Goal: Task Accomplishment & Management: Use online tool/utility

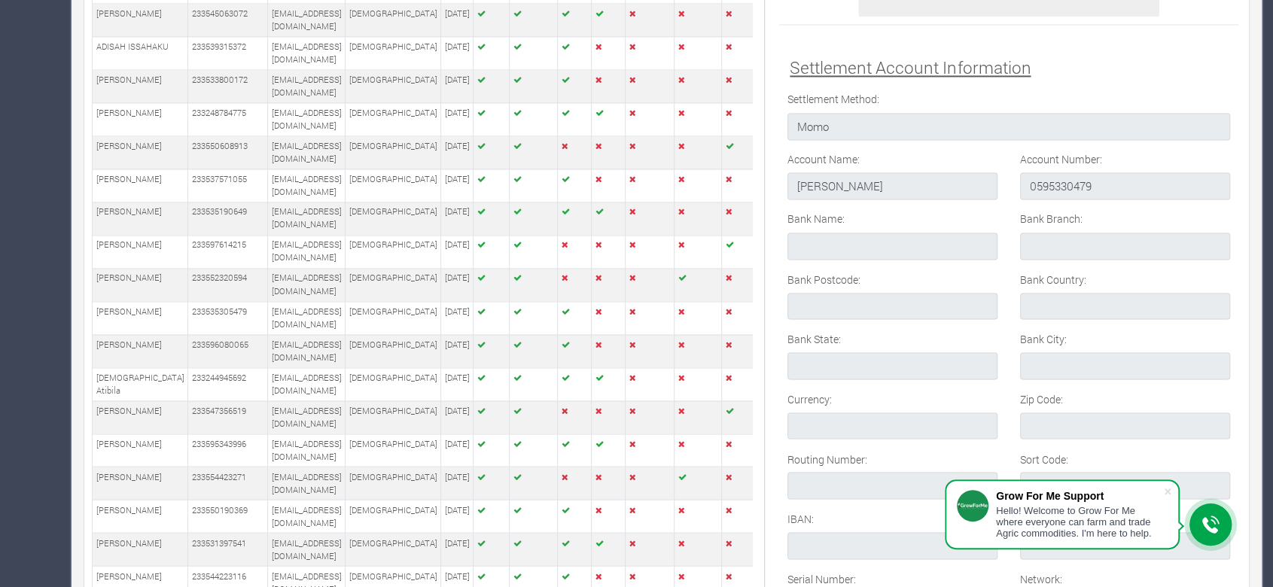
scroll to position [1626, 0]
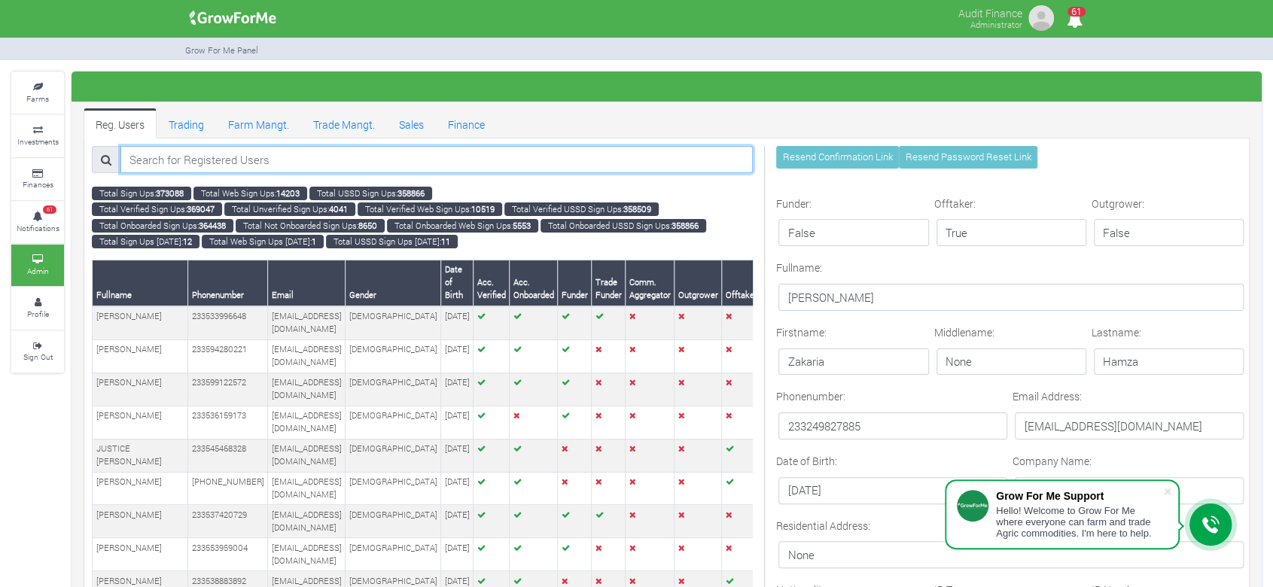
click at [584, 154] on input "search" at bounding box center [436, 159] width 633 height 27
paste input "Dela Afari"
type input "Dela Afari"
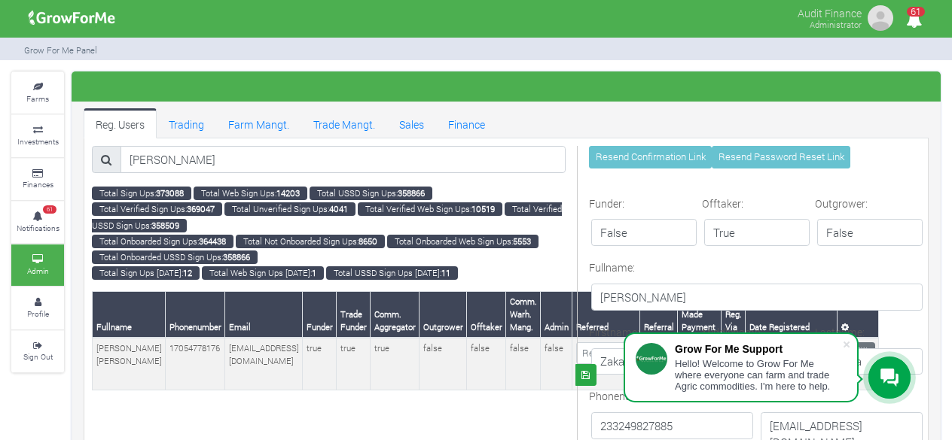
drag, startPoint x: 946, startPoint y: 23, endPoint x: 577, endPoint y: 346, distance: 489.9
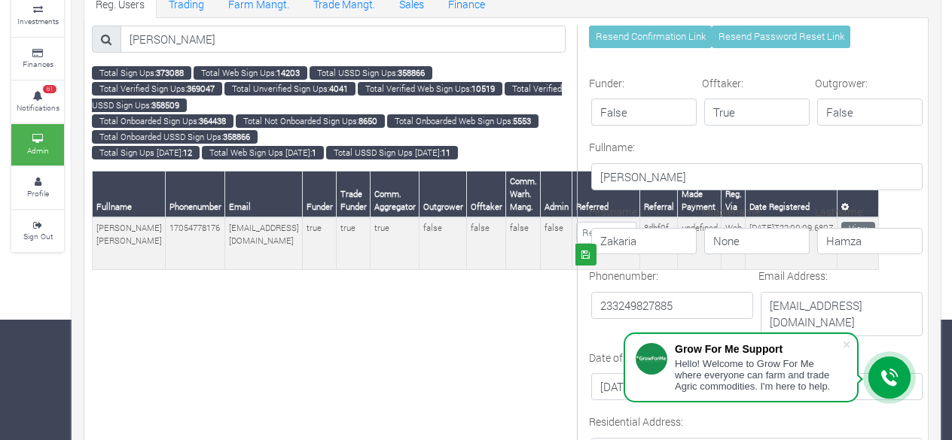
click at [808, 219] on div "Middlename: None" at bounding box center [754, 230] width 113 height 53
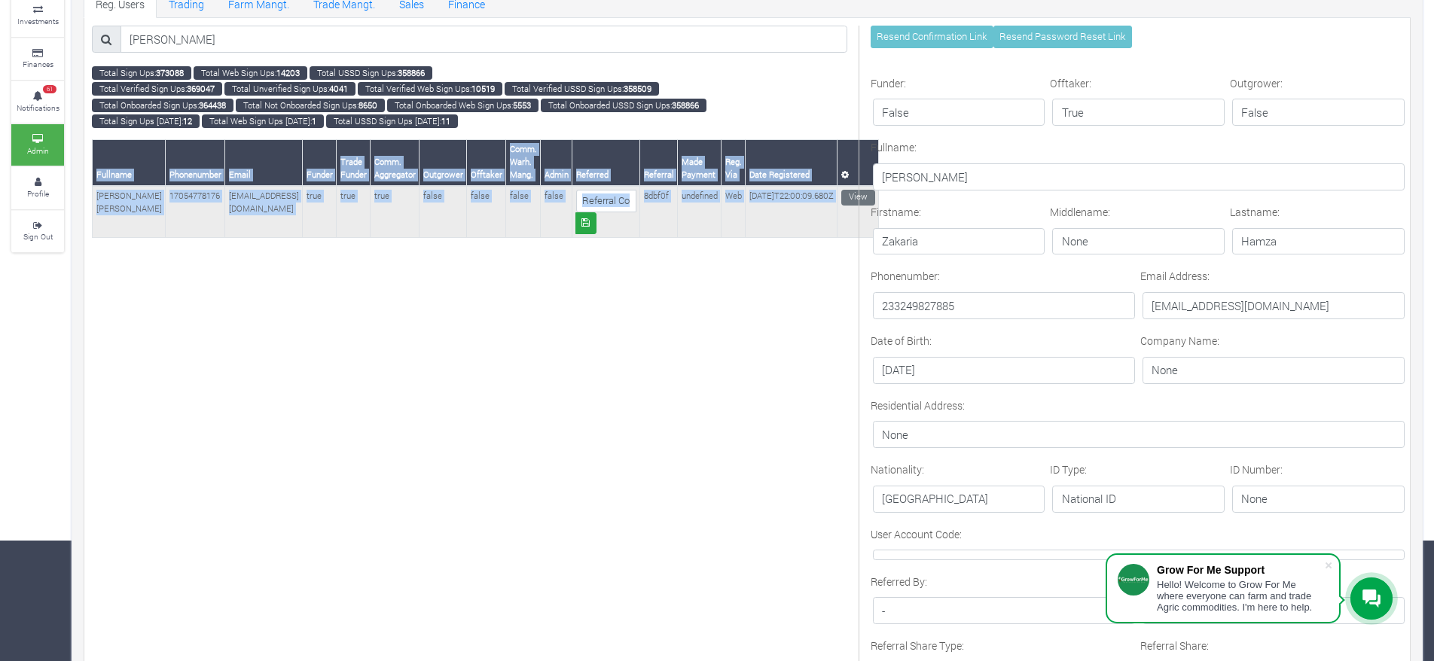
drag, startPoint x: 884, startPoint y: 23, endPoint x: 822, endPoint y: 188, distance: 176.1
click at [841, 199] on link "View" at bounding box center [858, 198] width 34 height 16
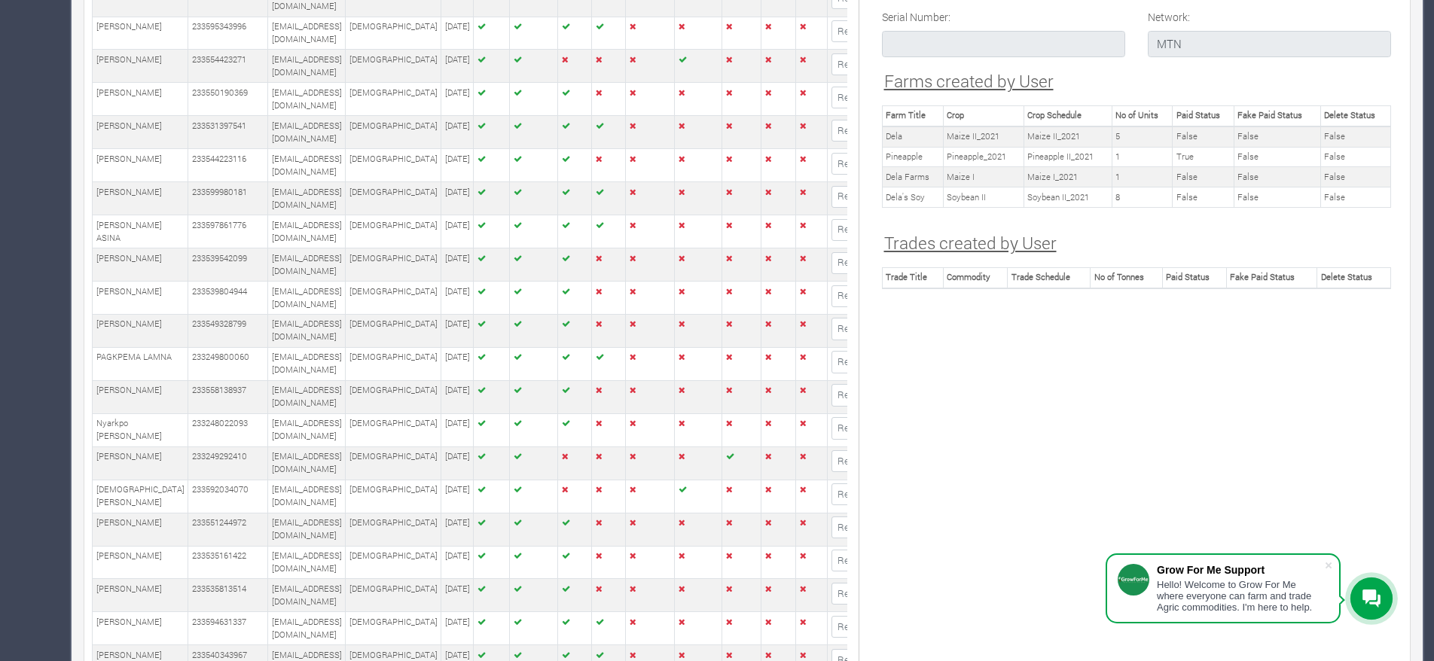
scroll to position [2007, 0]
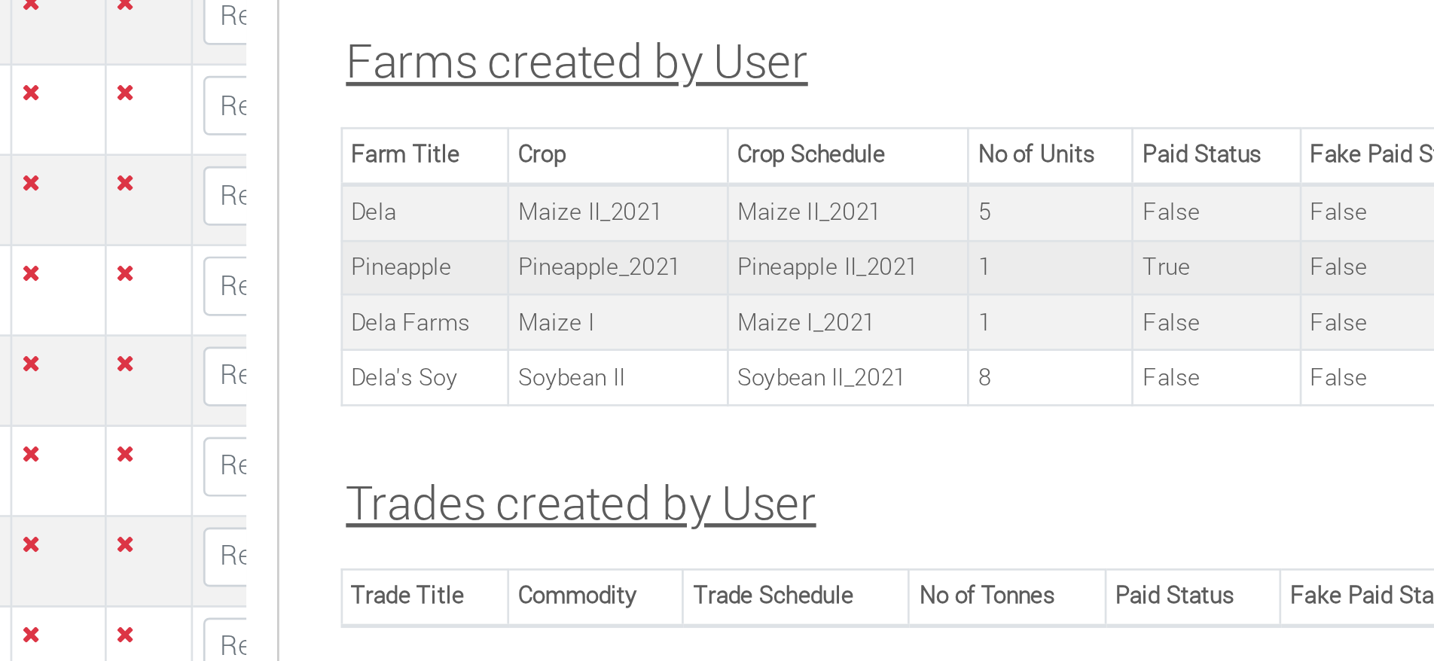
click at [1066, 191] on td "Pineapple II_2021" at bounding box center [1067, 193] width 88 height 20
copy tr "Pineapple II_2021"
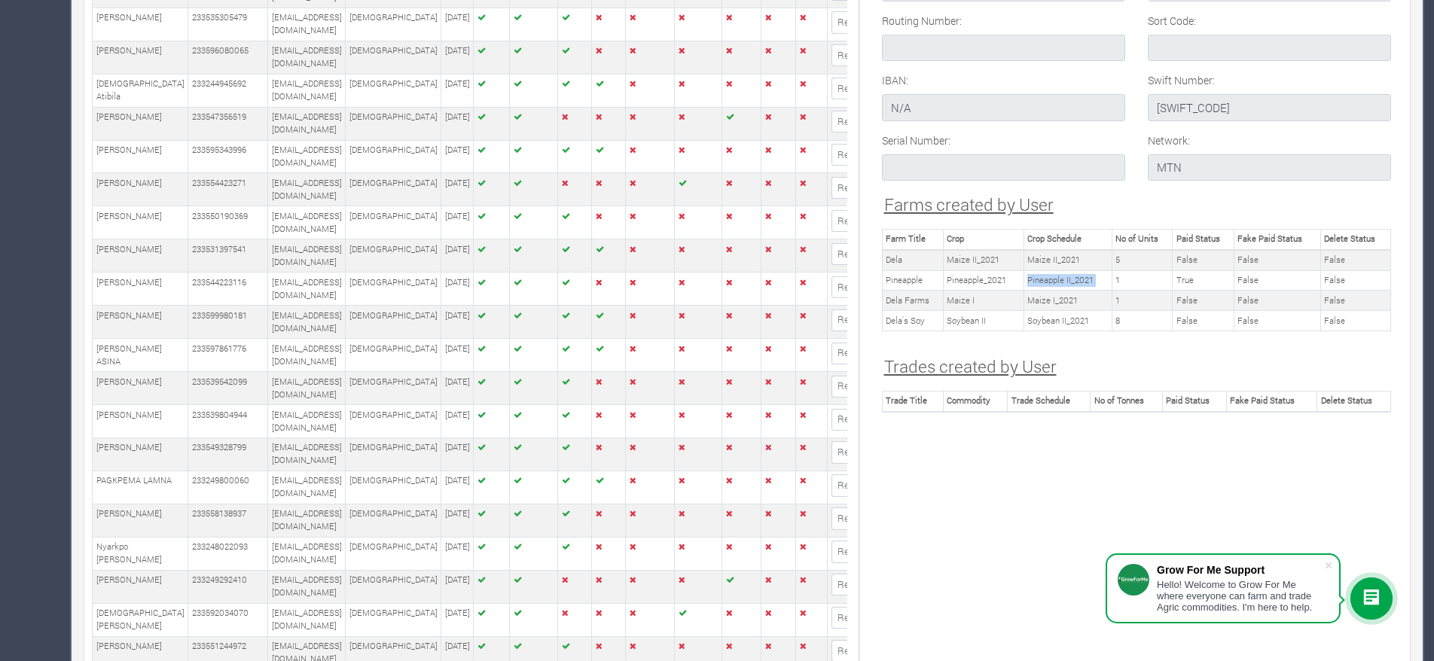
scroll to position [1927, 0]
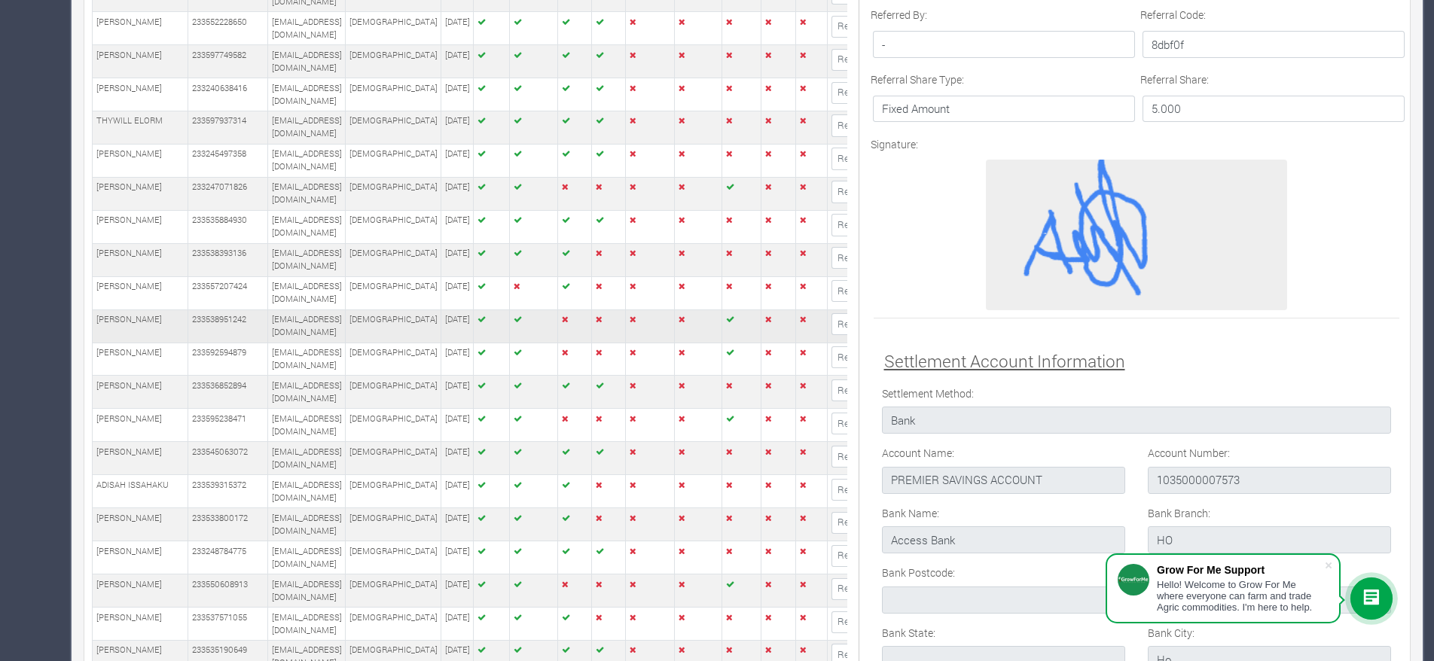
scroll to position [1240, 0]
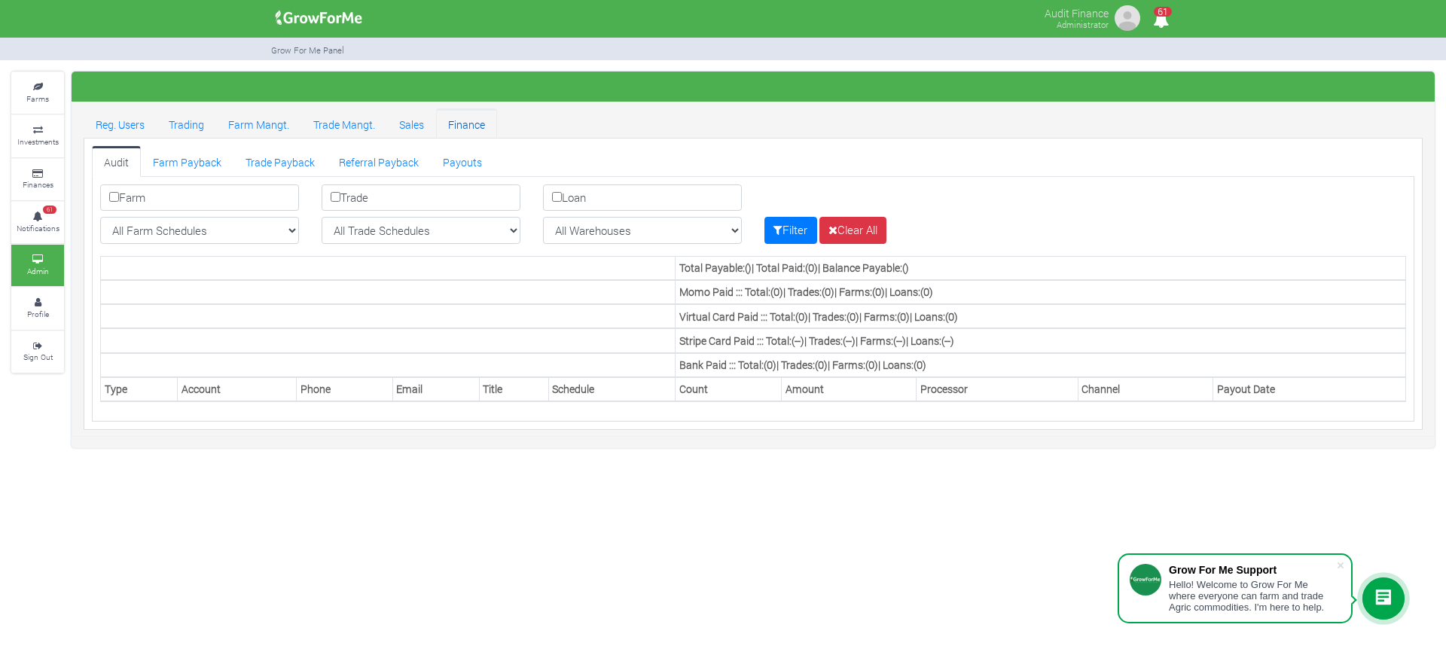
click at [474, 118] on link "Finance" at bounding box center [466, 123] width 61 height 30
click at [209, 157] on link "Farm Payback" at bounding box center [187, 161] width 93 height 30
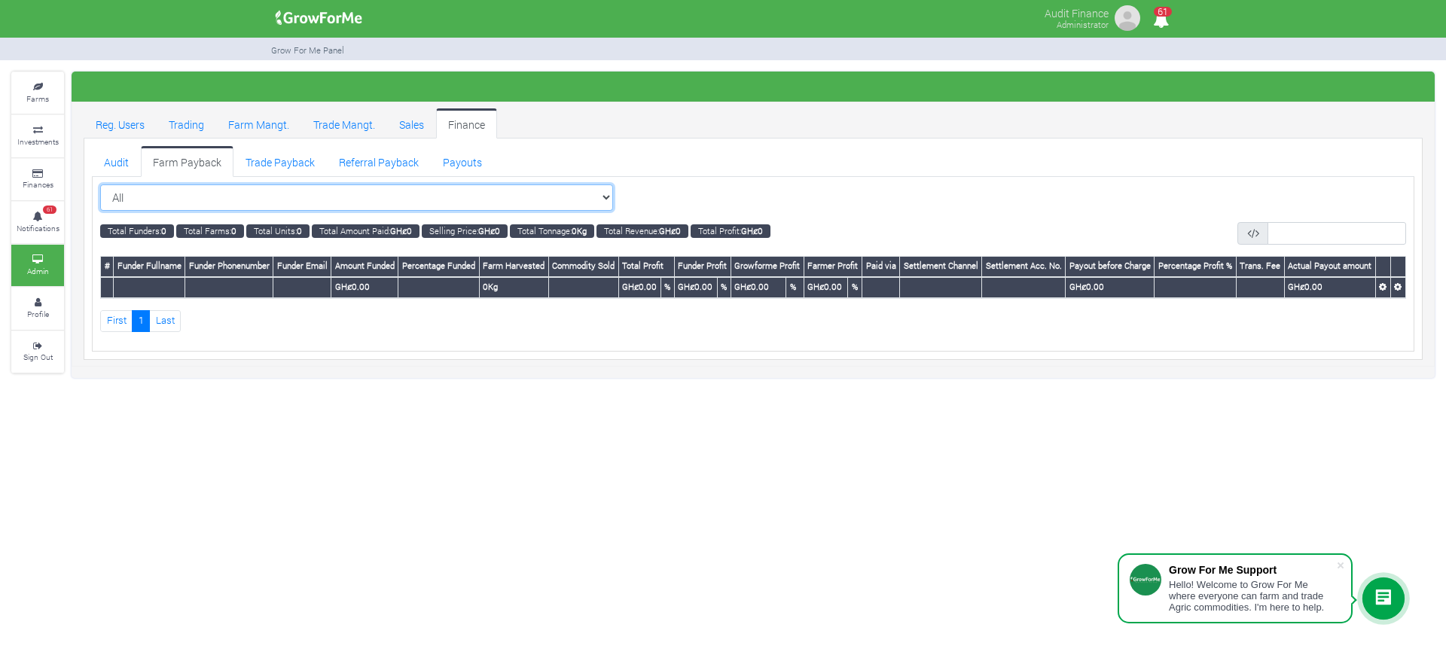
click at [236, 189] on select "All All Women in Maize VIII_2025 (Women in Maize VIII_2025)" at bounding box center [356, 197] width 513 height 27
select select "?cropschedule=18"
click at [100, 184] on select "All All Women in Maize VIII_2025 (Women in Maize VIII_2025)" at bounding box center [356, 197] width 513 height 27
click at [348, 185] on select "All All Women in Maize VIII_2025 (Women in Maize VIII_2025)" at bounding box center [356, 197] width 513 height 27
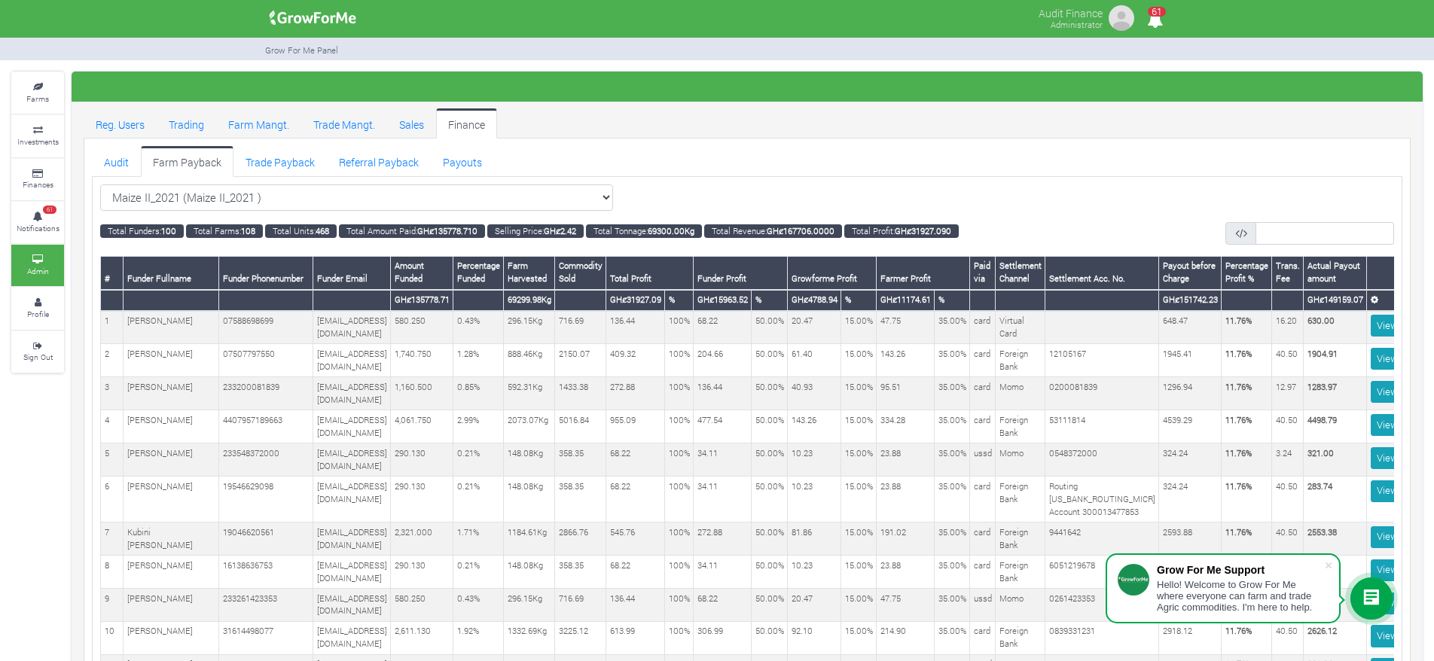
select select "?cropschedule=19"
click at [100, 184] on select "Maize II_2021 (Maize II_2021 ) All Women in Maize VIII_2025 (Women in Maize VII…" at bounding box center [356, 197] width 513 height 27
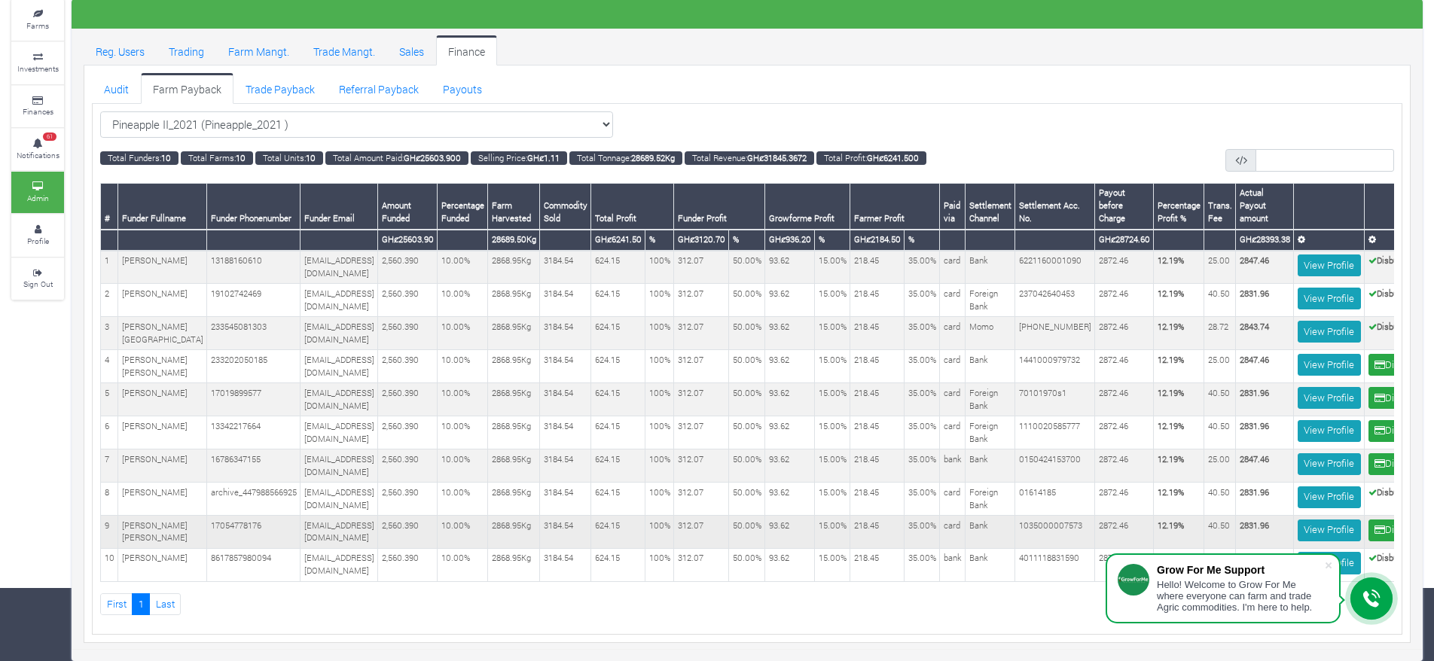
scroll to position [0, 69]
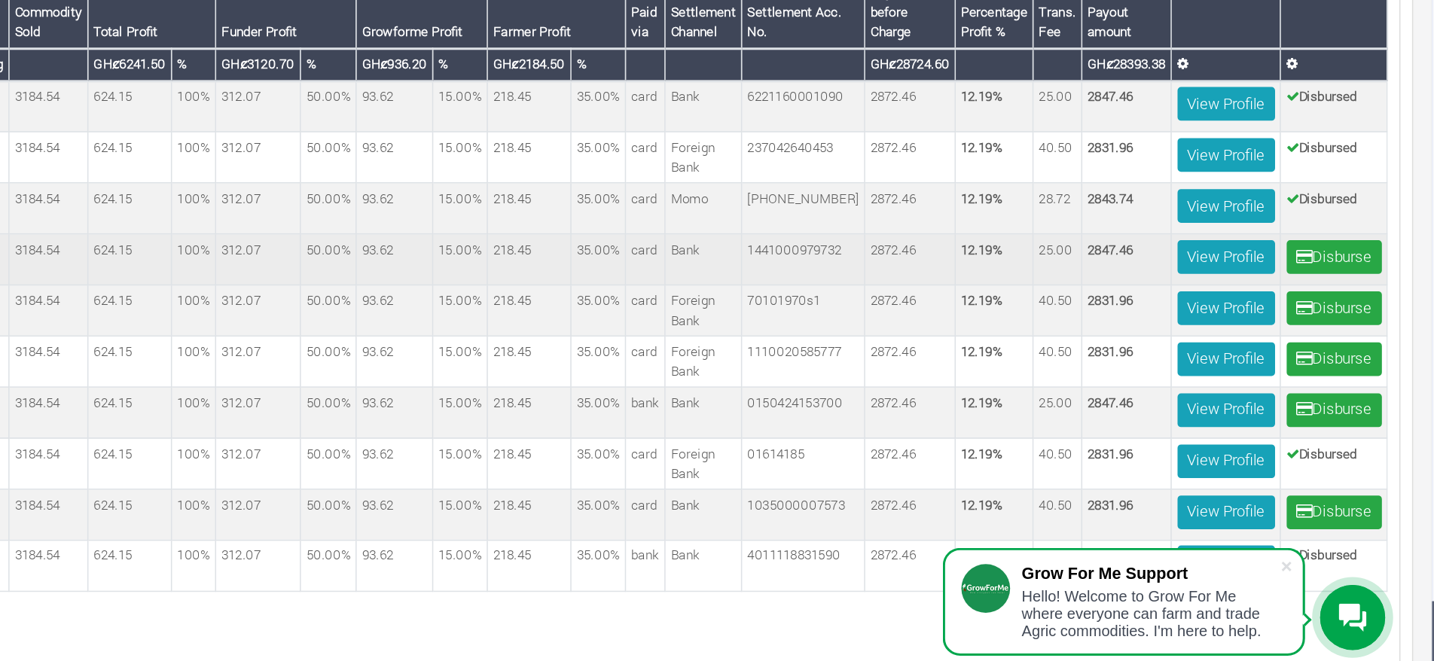
click at [1212, 354] on b "2847.46" at bounding box center [1214, 359] width 29 height 11
click at [1207, 354] on b "2847.46" at bounding box center [1214, 359] width 29 height 11
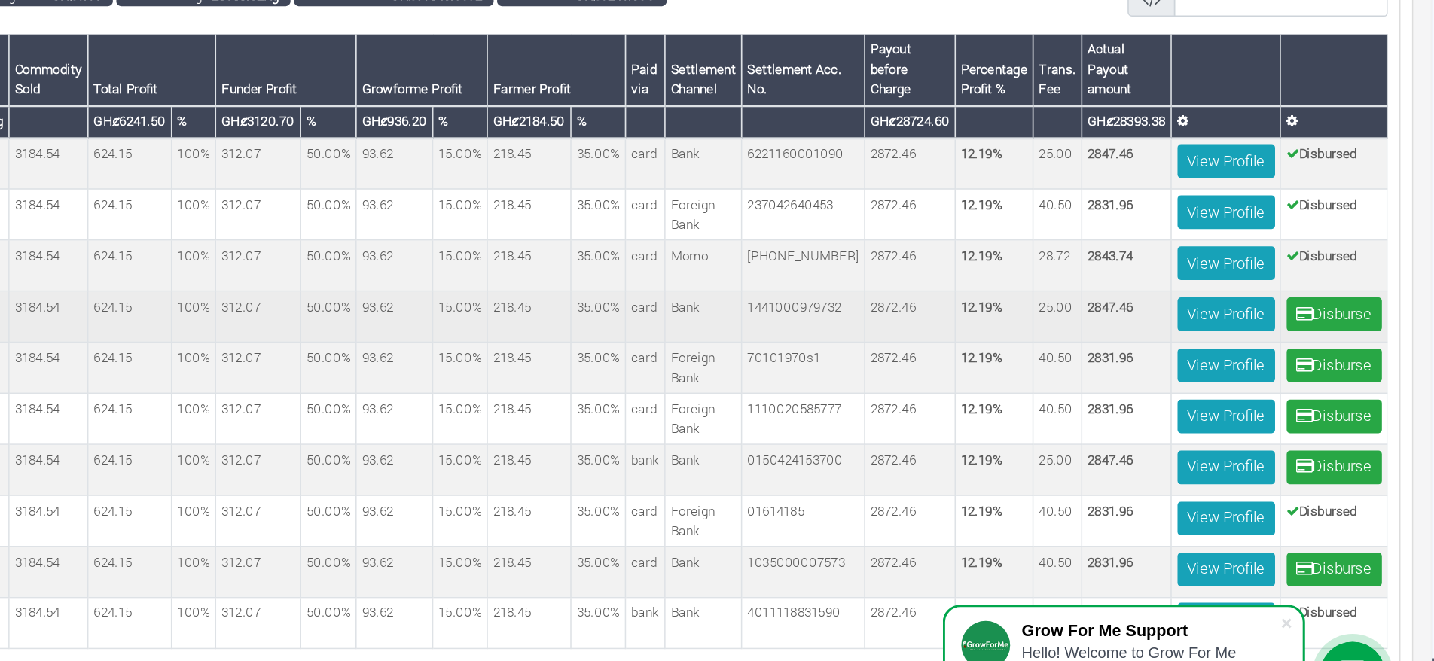
click at [1212, 354] on b "2847.46" at bounding box center [1214, 359] width 29 height 11
copy b "2847.46"
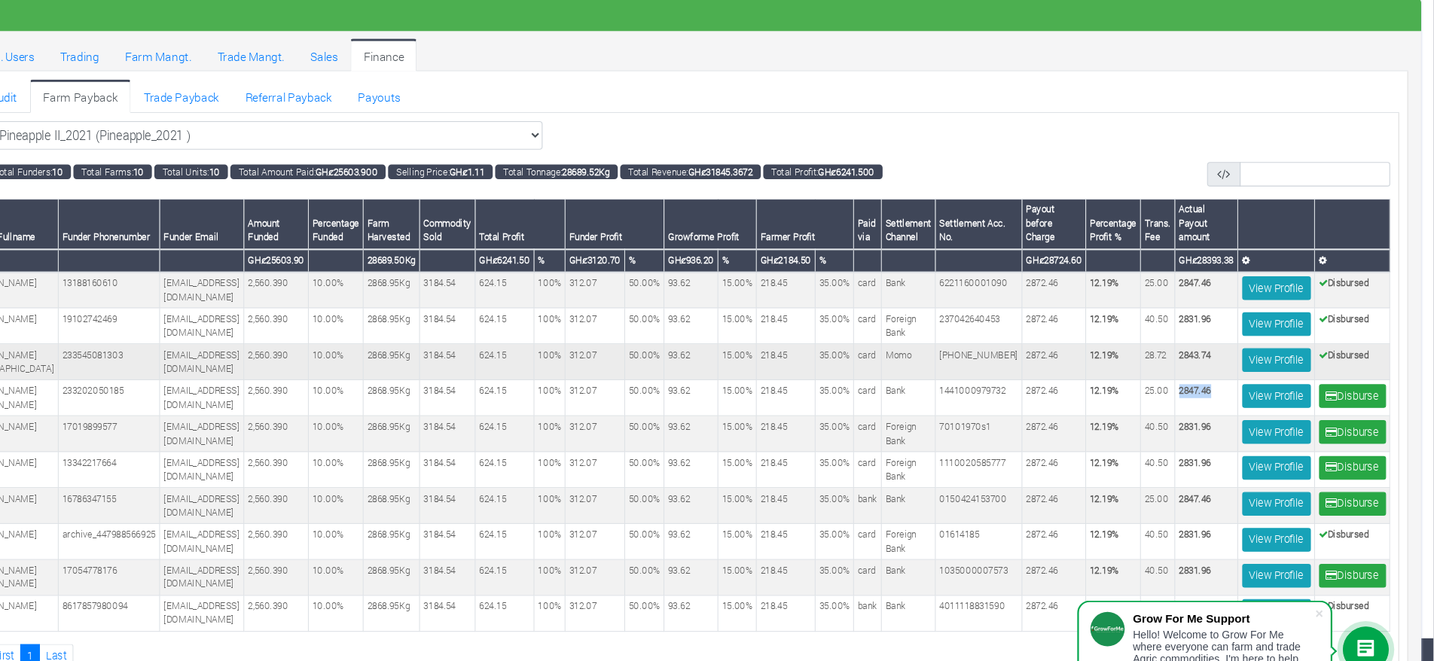
scroll to position [101, 0]
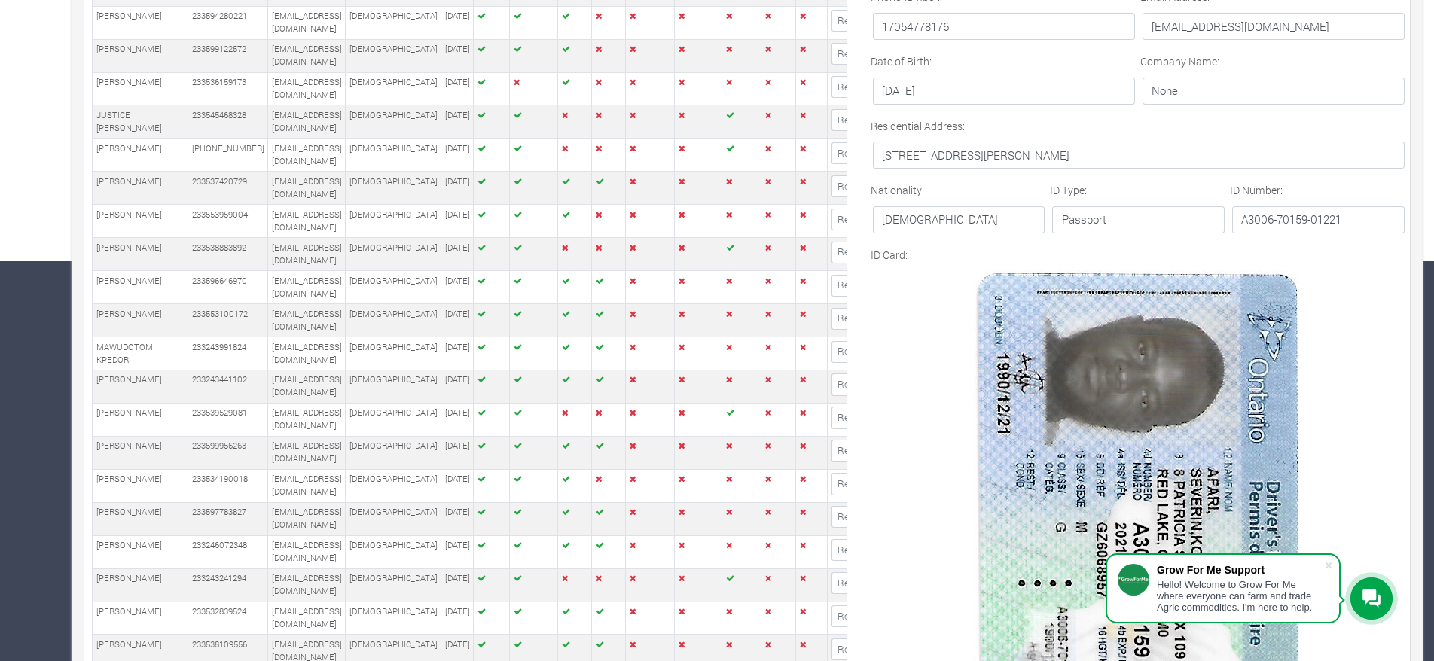
scroll to position [414, 0]
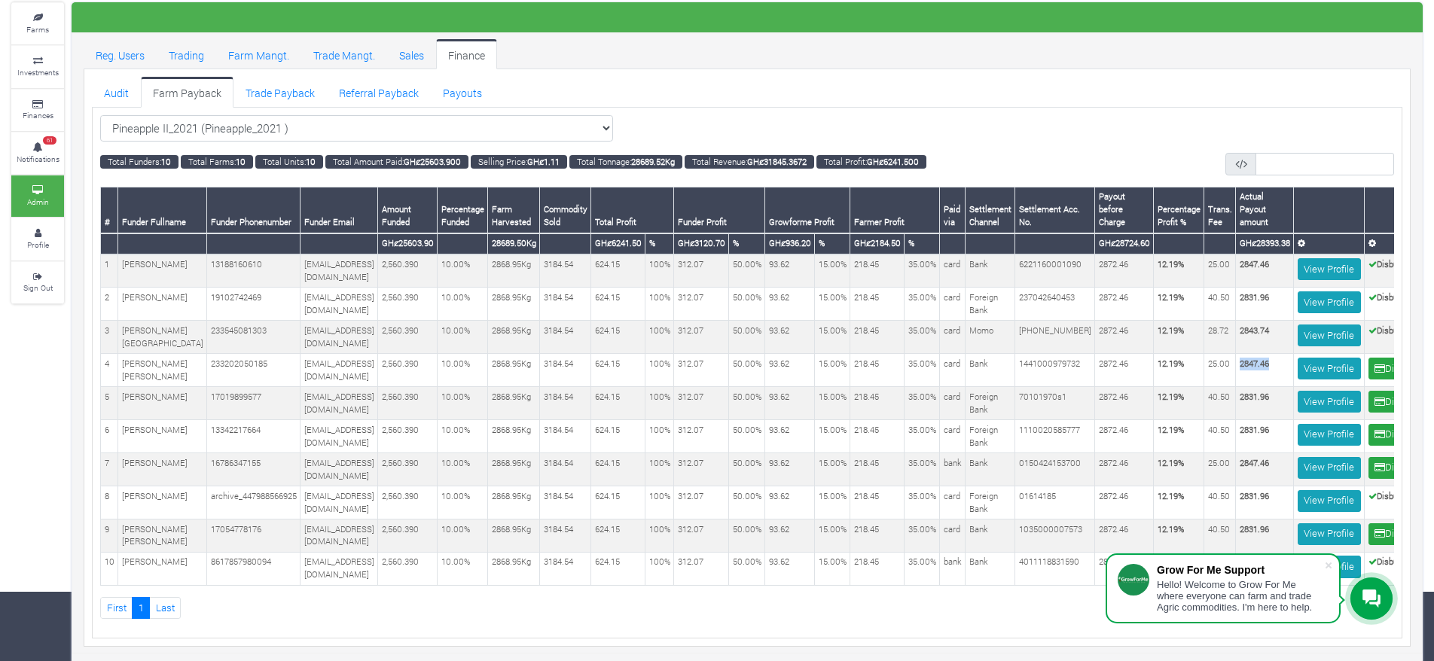
scroll to position [0, 69]
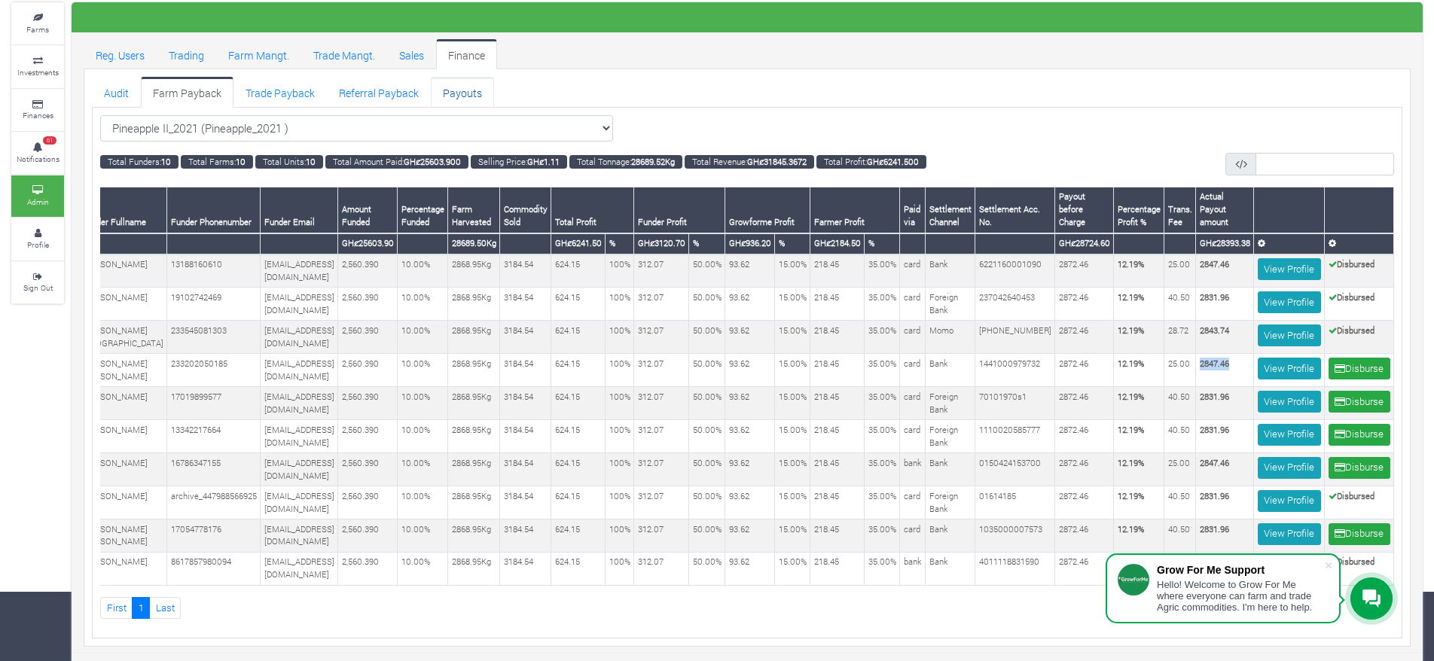
click at [448, 82] on link "Payouts" at bounding box center [462, 92] width 63 height 30
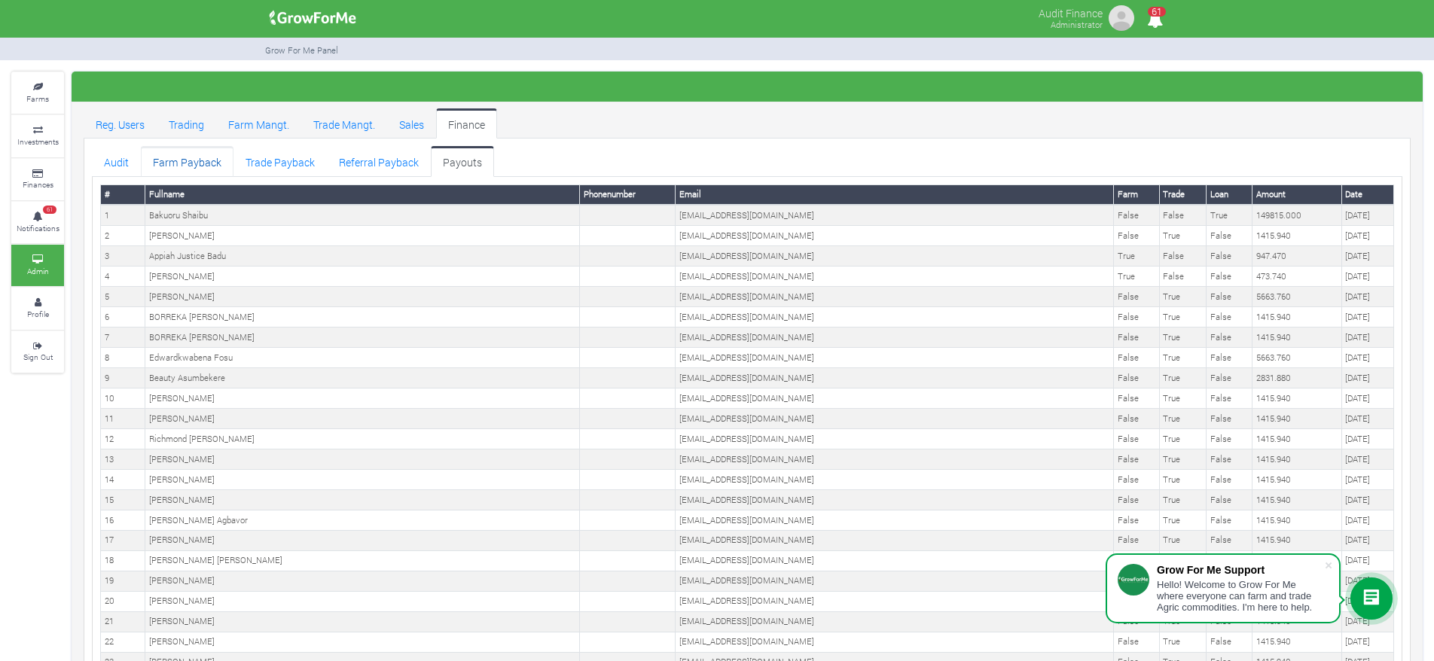
click at [194, 157] on link "Farm Payback" at bounding box center [187, 161] width 93 height 30
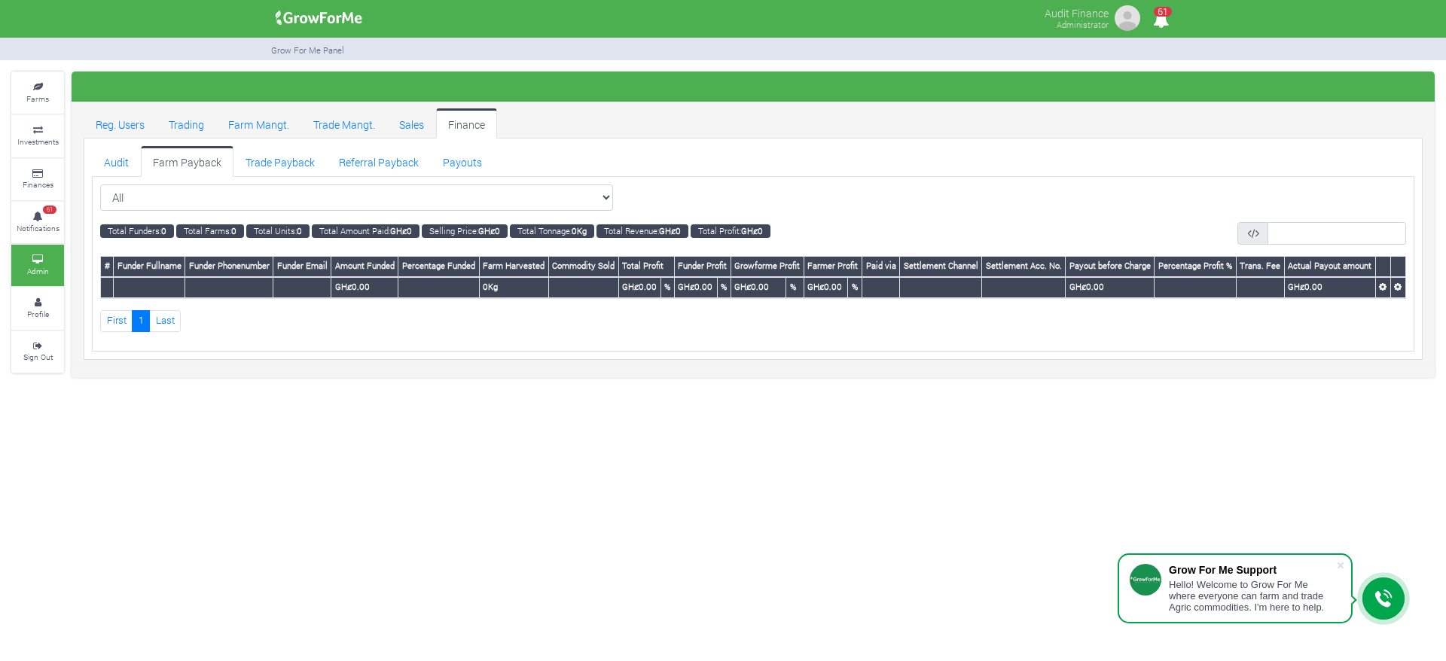
select select "?cropschedule=41"
click at [100, 184] on select "All All Women in Maize VIII_2025 (Women in Maize VIII_2025)" at bounding box center [356, 197] width 513 height 27
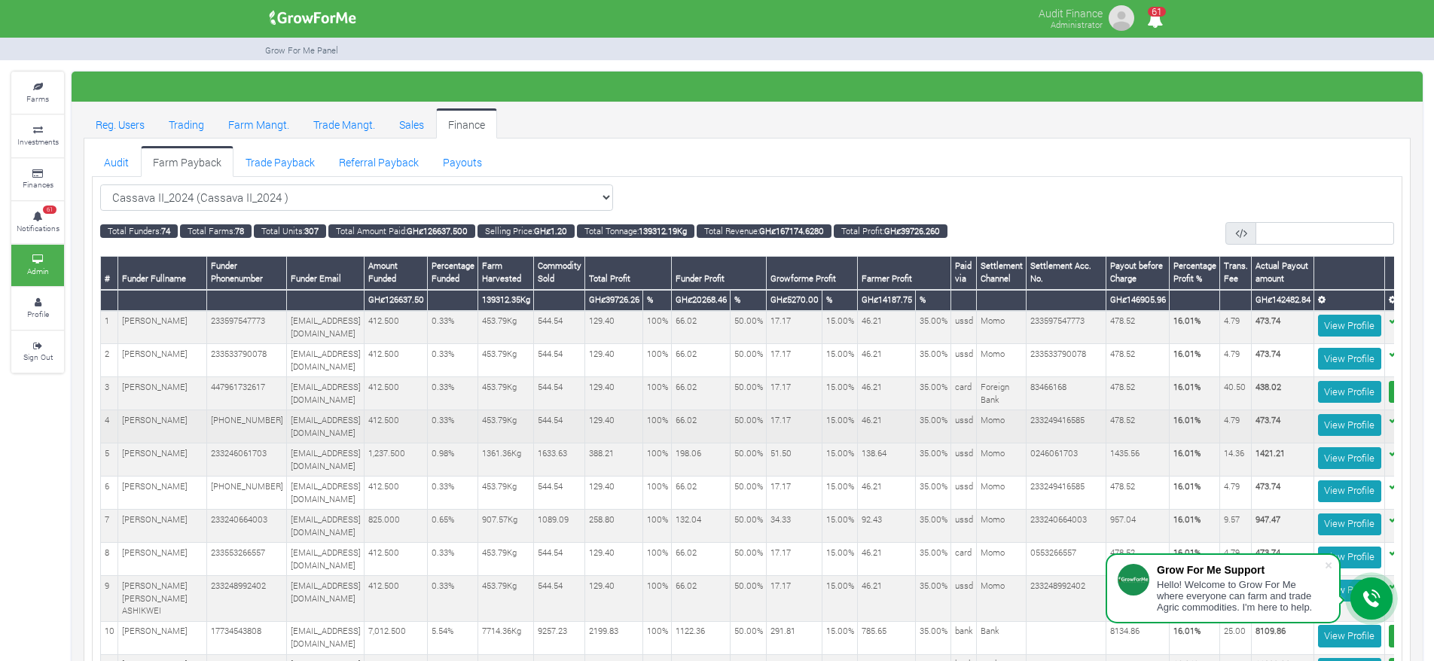
click at [428, 415] on td "412.500" at bounding box center [395, 426] width 63 height 33
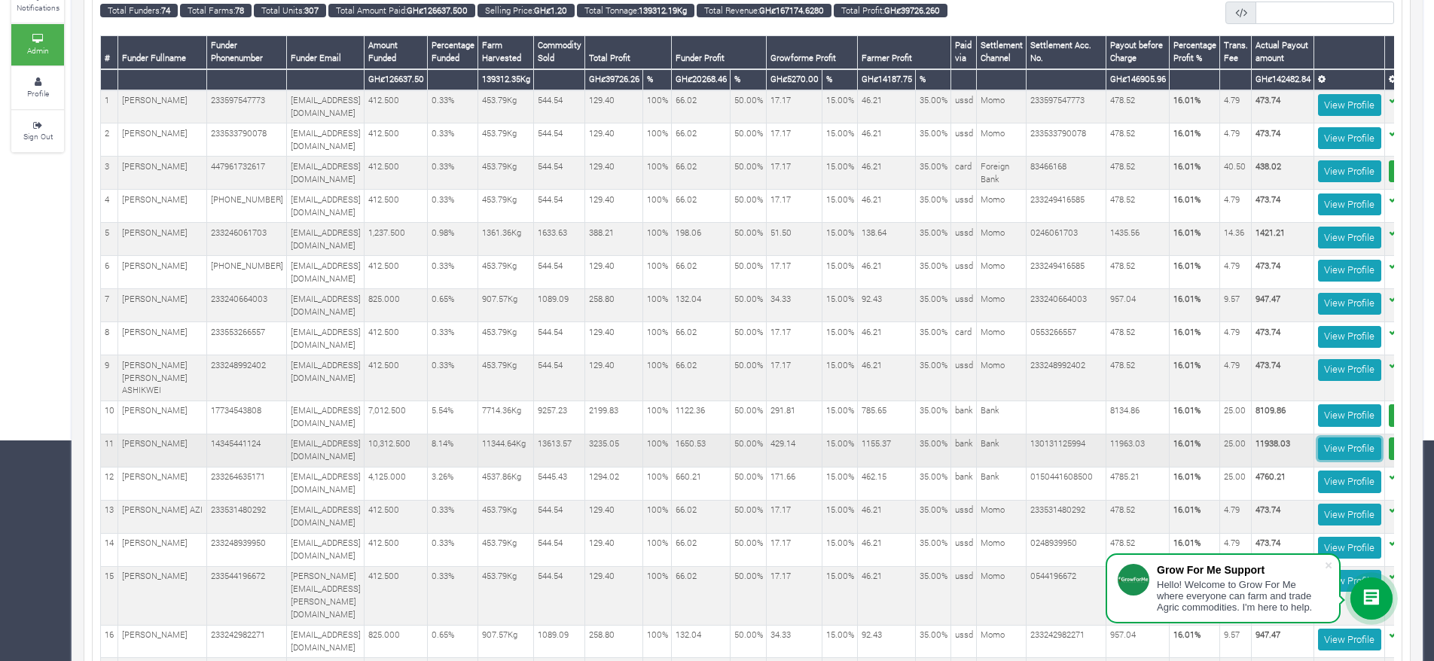
scroll to position [0, 120]
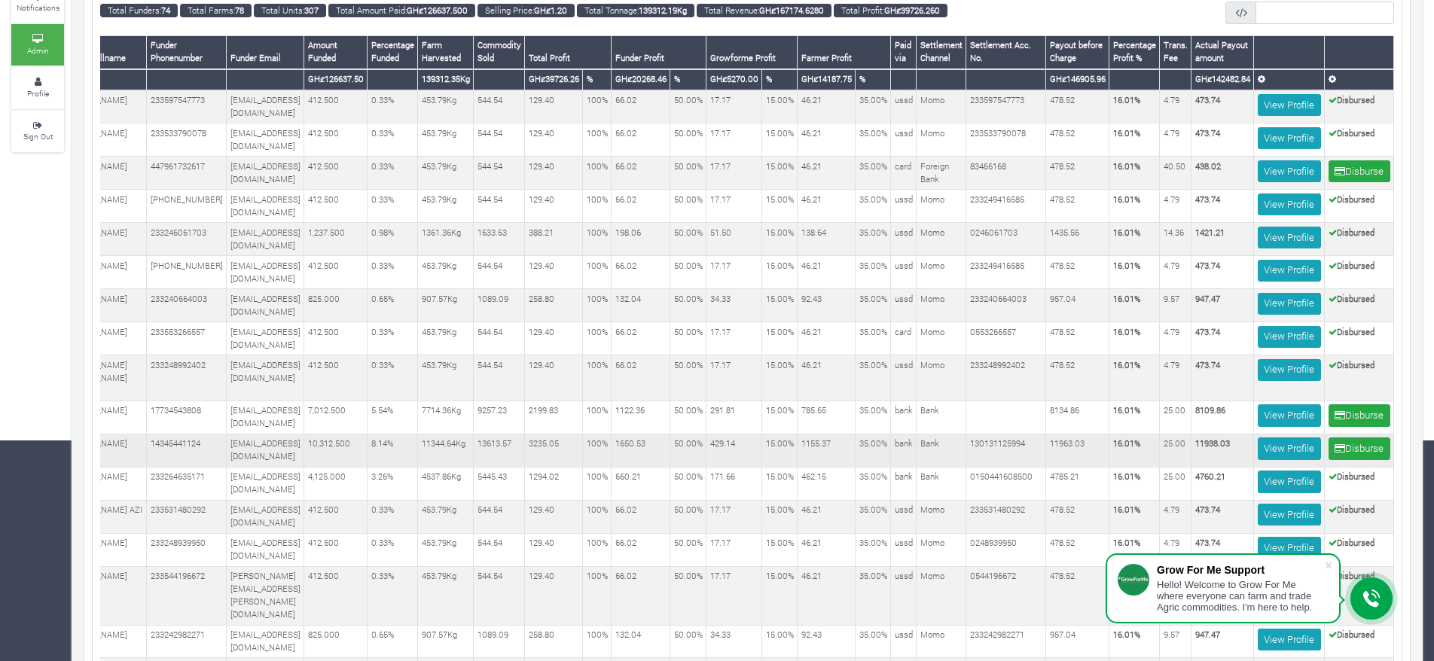
click at [1202, 437] on b "11938.03" at bounding box center [1212, 442] width 35 height 11
copy b "11938.03"
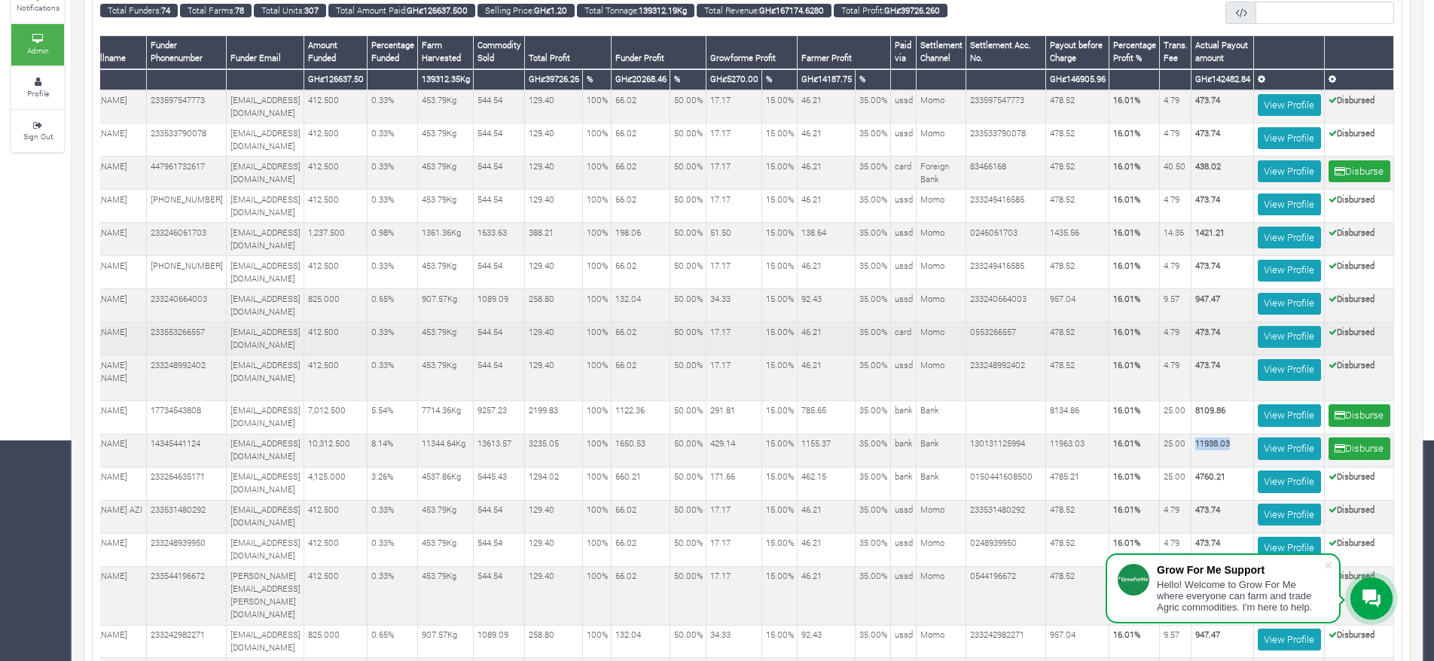
scroll to position [0, 0]
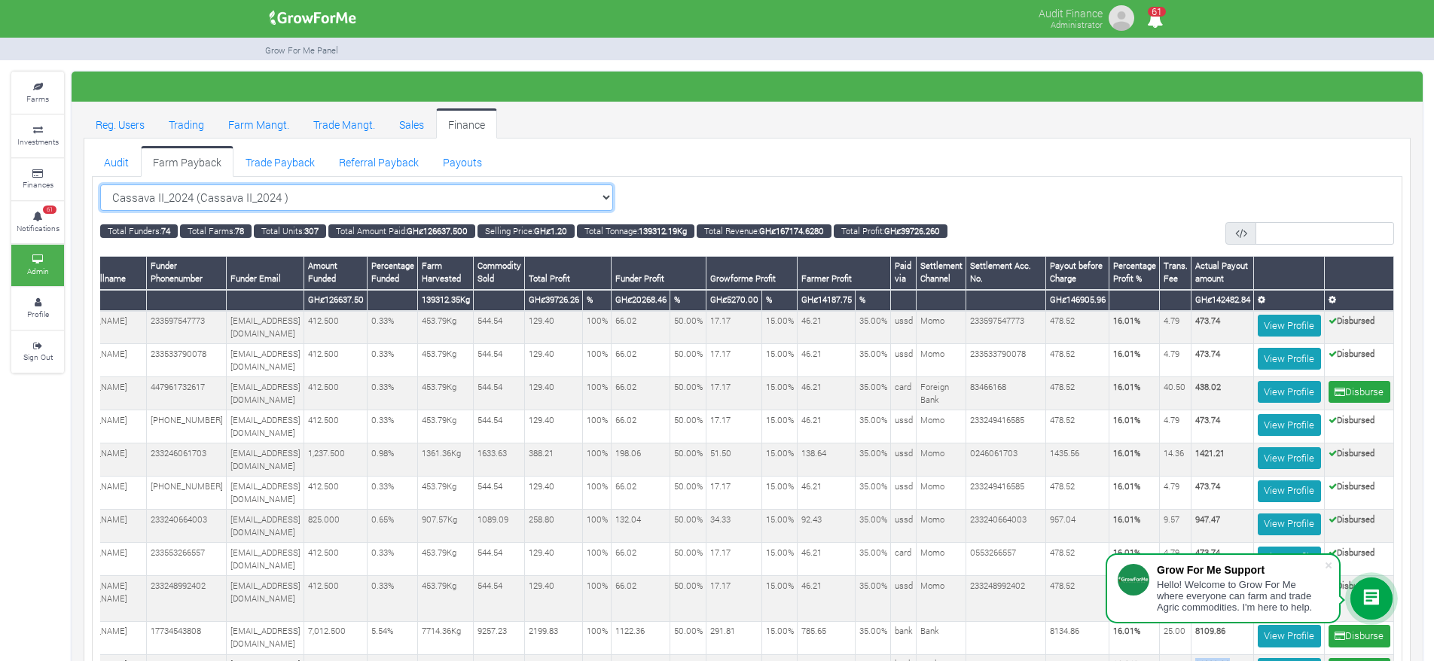
click at [468, 192] on select "Cassava II_2024 (Cassava II_2024 ) All Women in Maize VIII_2025 (Women in Maize…" at bounding box center [356, 197] width 513 height 27
select select "?cropschedule=40"
click at [100, 184] on select "Cassava II_2024 (Cassava II_2024 ) All Women in Maize VIII_2025 (Women in Maize…" at bounding box center [356, 197] width 513 height 27
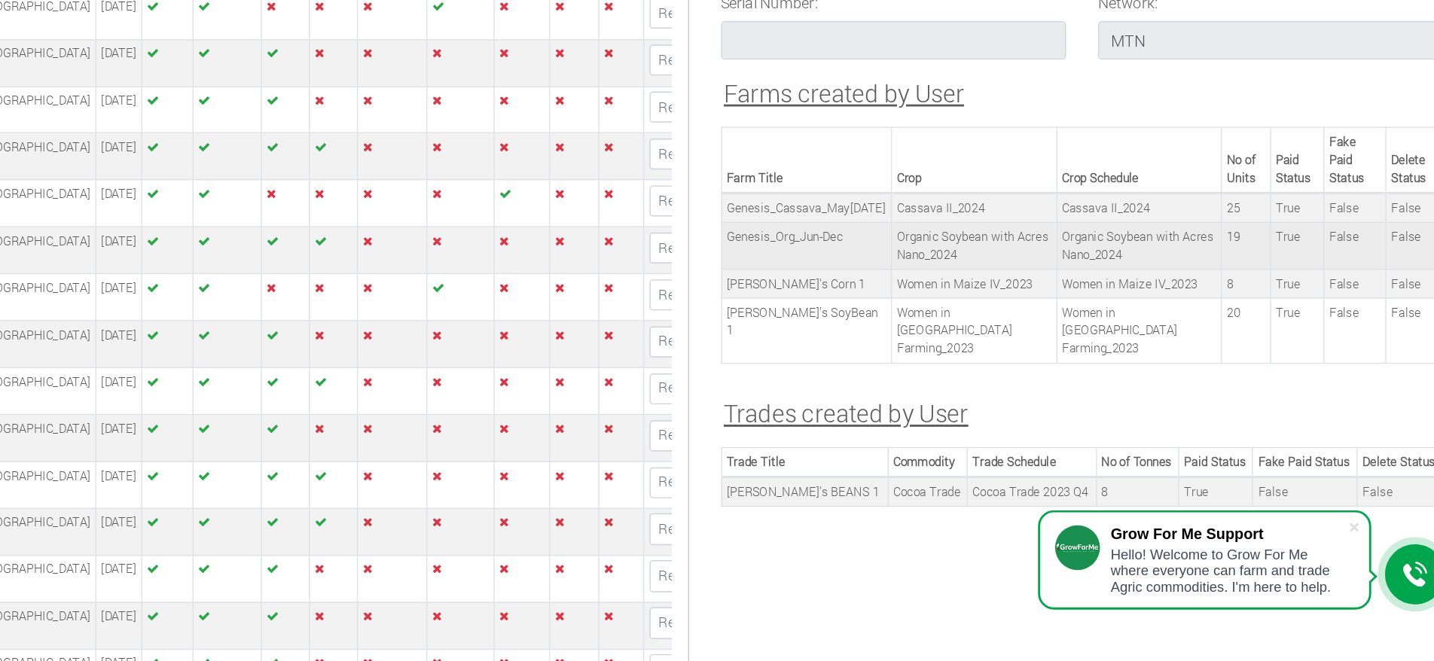
scroll to position [1805, 0]
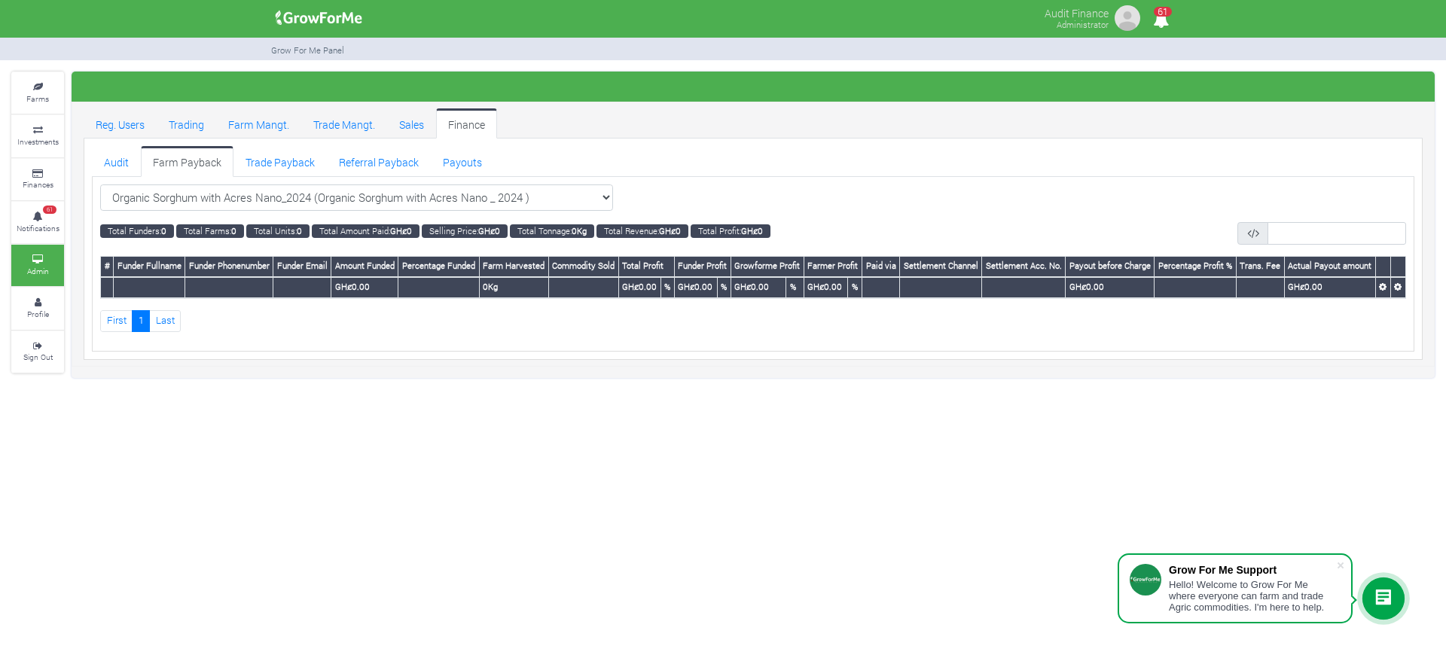
click at [602, 198] on div "Organic Sorghum with Acres Nano_2024 (Organic Sorghum with Acres Nano _ 2024 ) …" at bounding box center [753, 197] width 1306 height 27
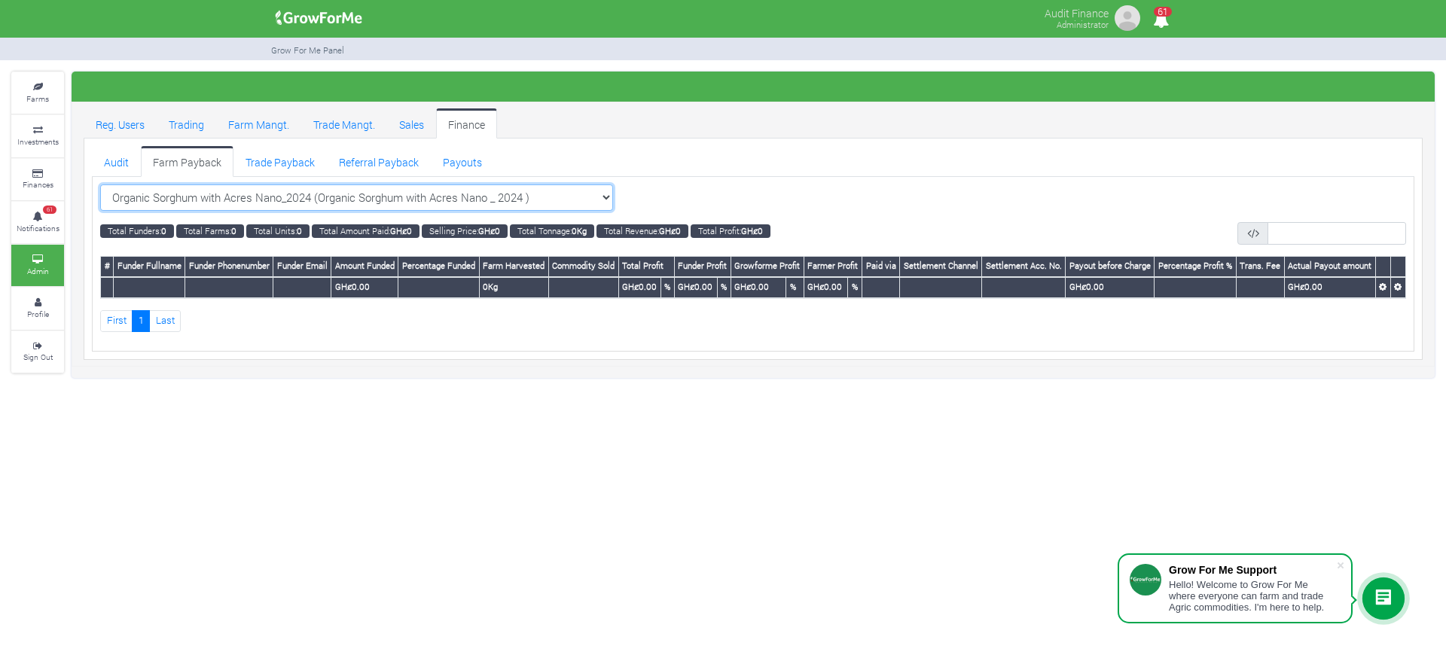
click at [569, 197] on select "Organic Sorghum with Acres Nano_2024 (Organic Sorghum with Acres Nano _ 2024 ) …" at bounding box center [356, 197] width 513 height 27
select select "?cropschedule=40"
click at [100, 184] on select "Organic Sorghum with Acres Nano_2024 (Organic Sorghum with Acres Nano _ 2024 ) …" at bounding box center [356, 197] width 513 height 27
click at [448, 184] on select "Organic Sorghum with Acres Nano_2024 (Organic Sorghum with Acres Nano _ 2024 ) …" at bounding box center [356, 197] width 513 height 27
click at [100, 184] on select "Organic Sorghum with Acres Nano_2024 (Organic Sorghum with Acres Nano _ 2024 ) …" at bounding box center [356, 197] width 513 height 27
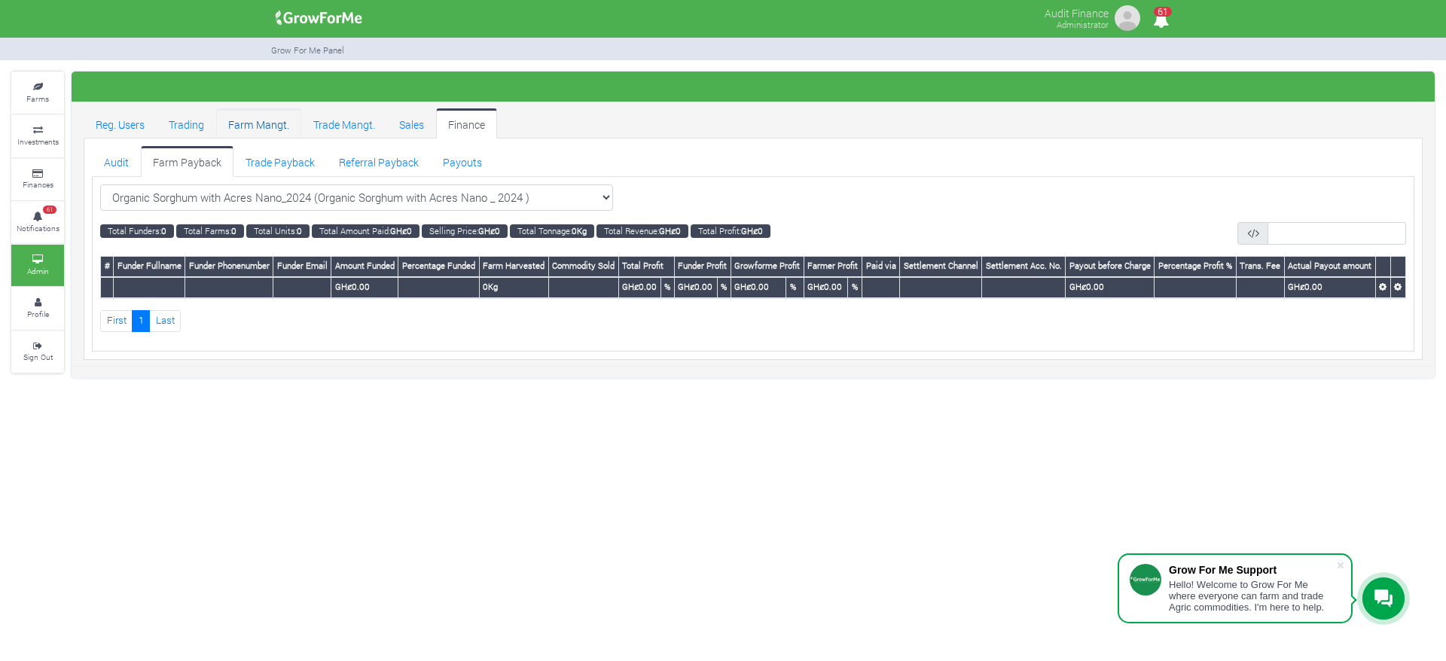
click at [276, 129] on link "Farm Mangt." at bounding box center [258, 123] width 85 height 30
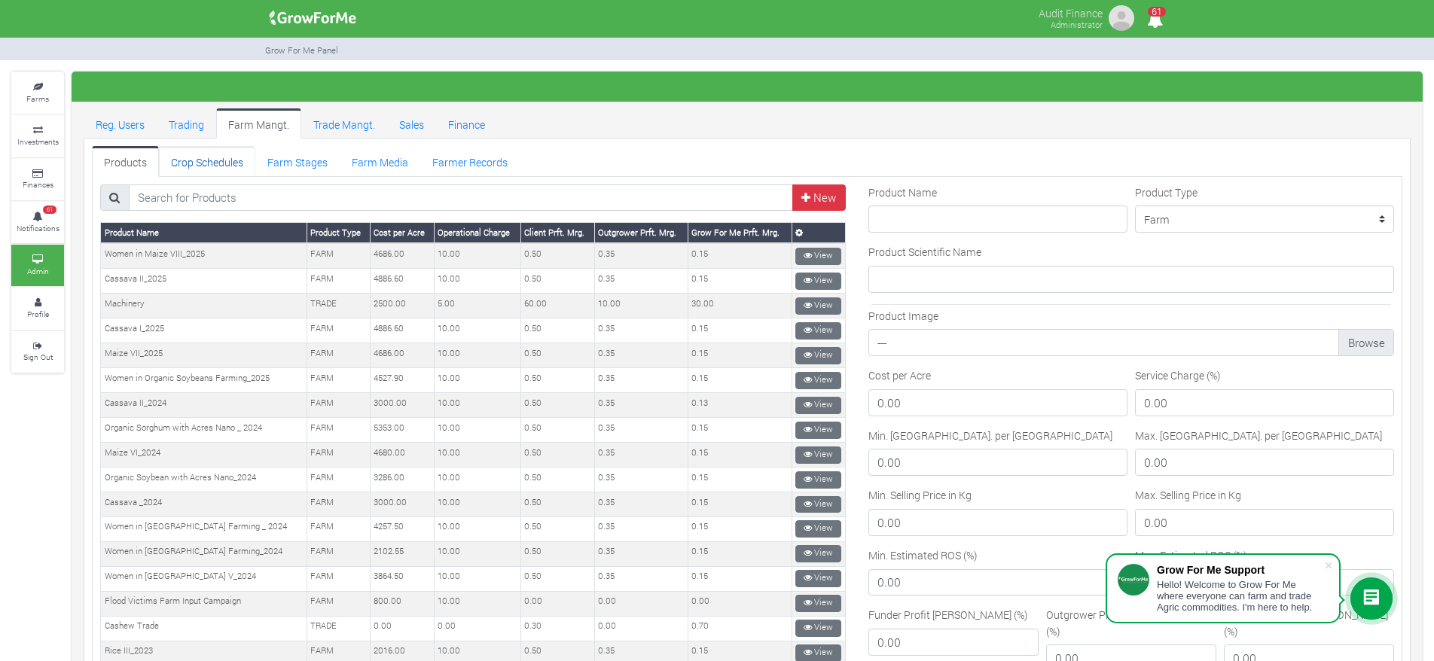
click at [212, 160] on link "Crop Schedules" at bounding box center [207, 161] width 96 height 30
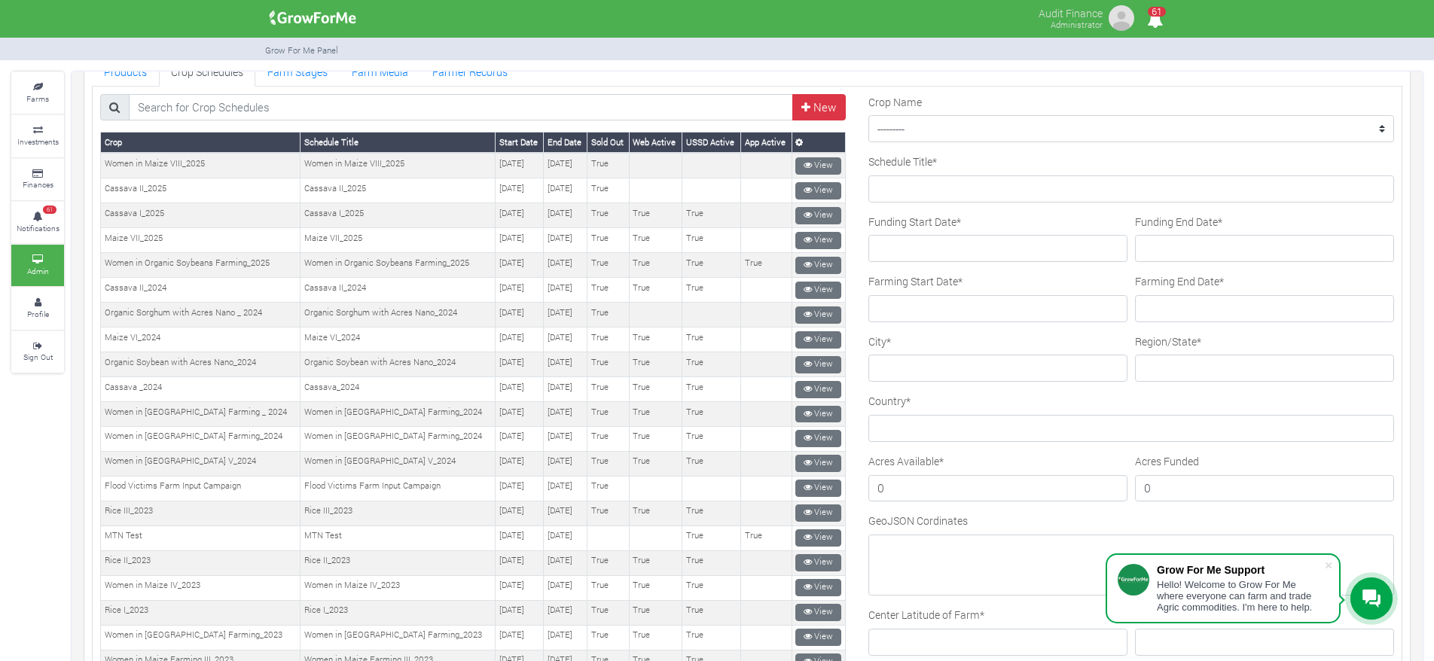
scroll to position [93, 0]
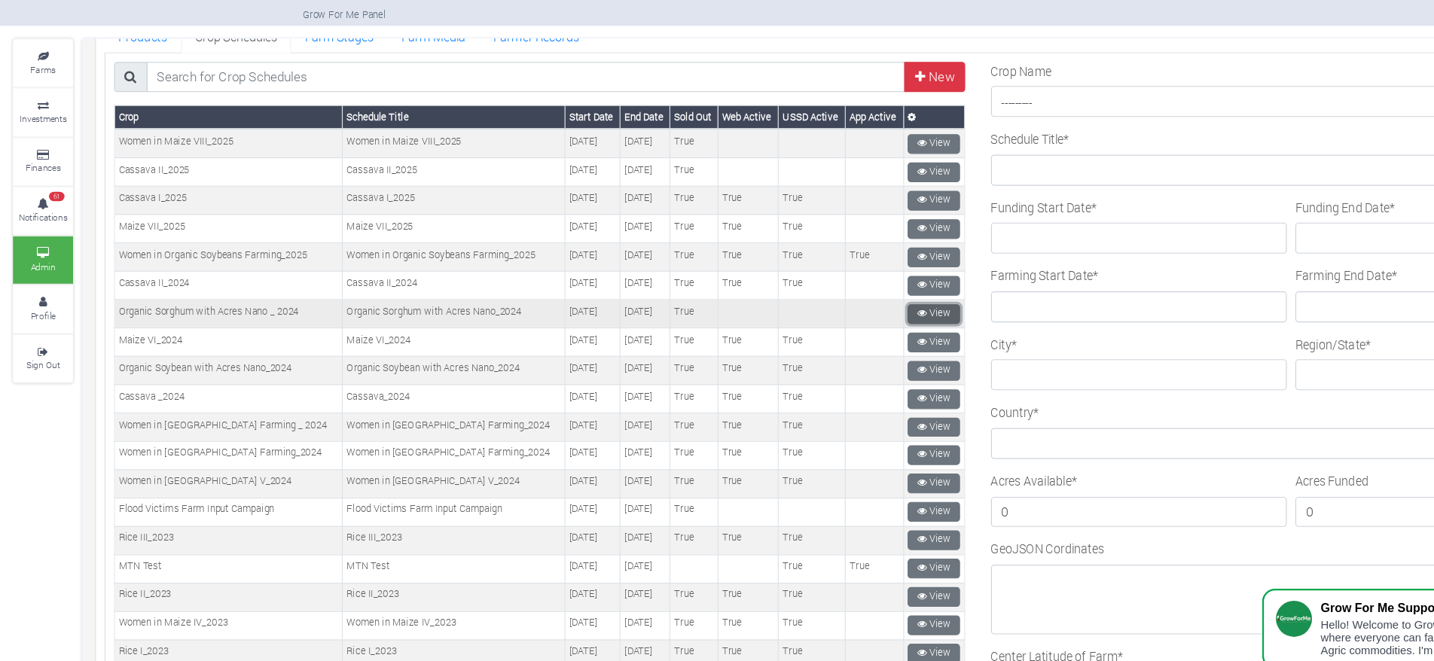
click at [813, 309] on link "View" at bounding box center [818, 312] width 46 height 17
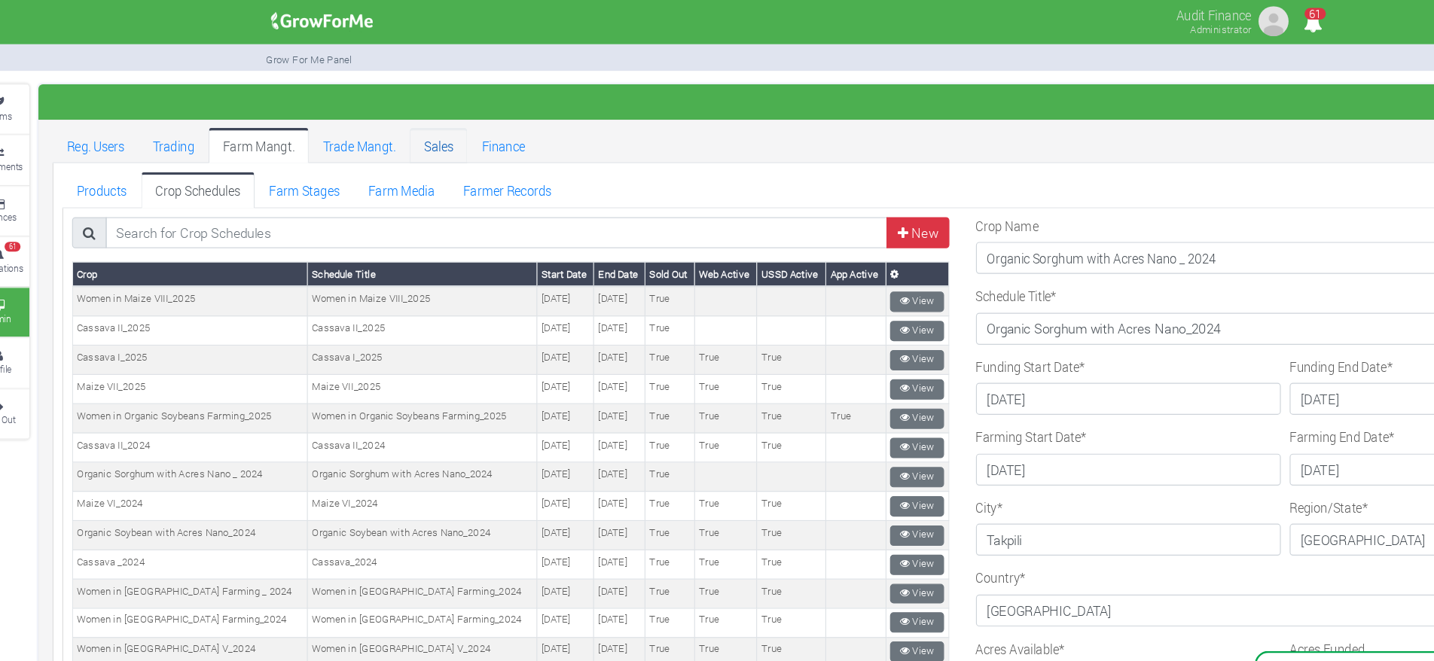
click at [411, 121] on link "Sales" at bounding box center [411, 123] width 49 height 30
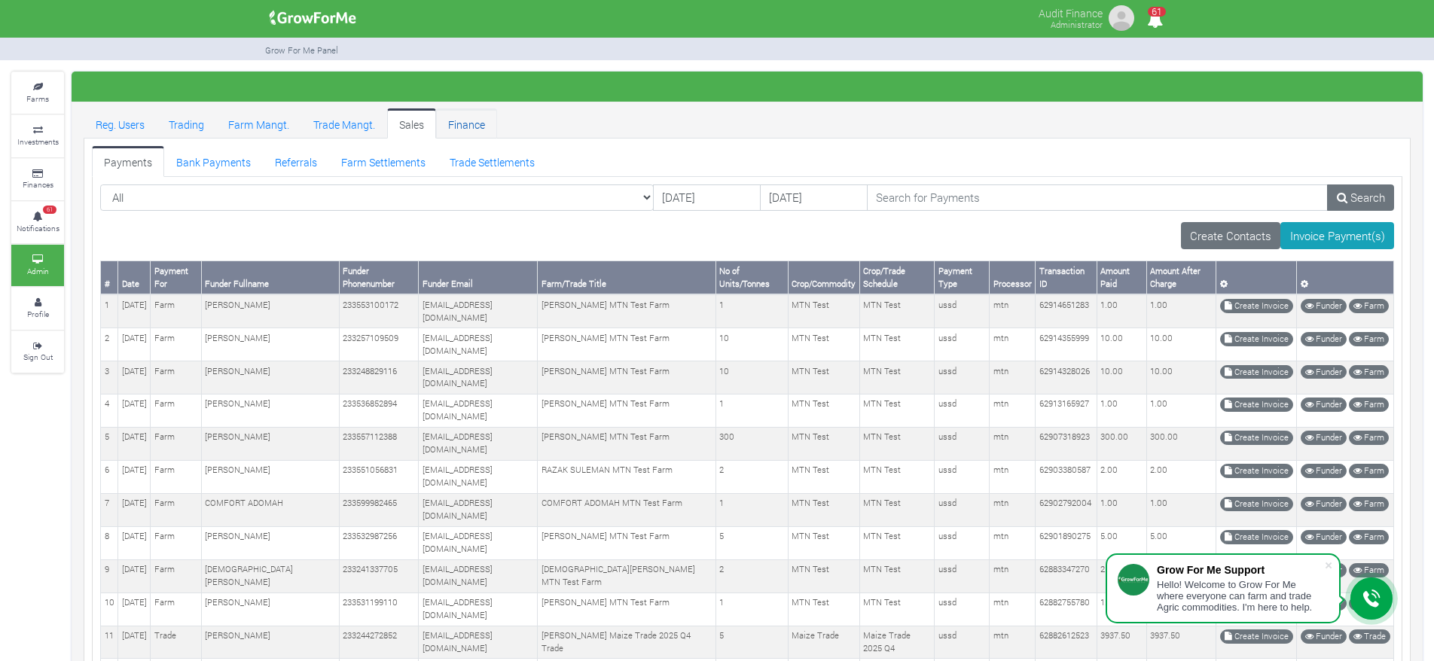
click at [465, 131] on link "Finance" at bounding box center [466, 123] width 61 height 30
click at [462, 117] on link "Finance" at bounding box center [466, 123] width 61 height 30
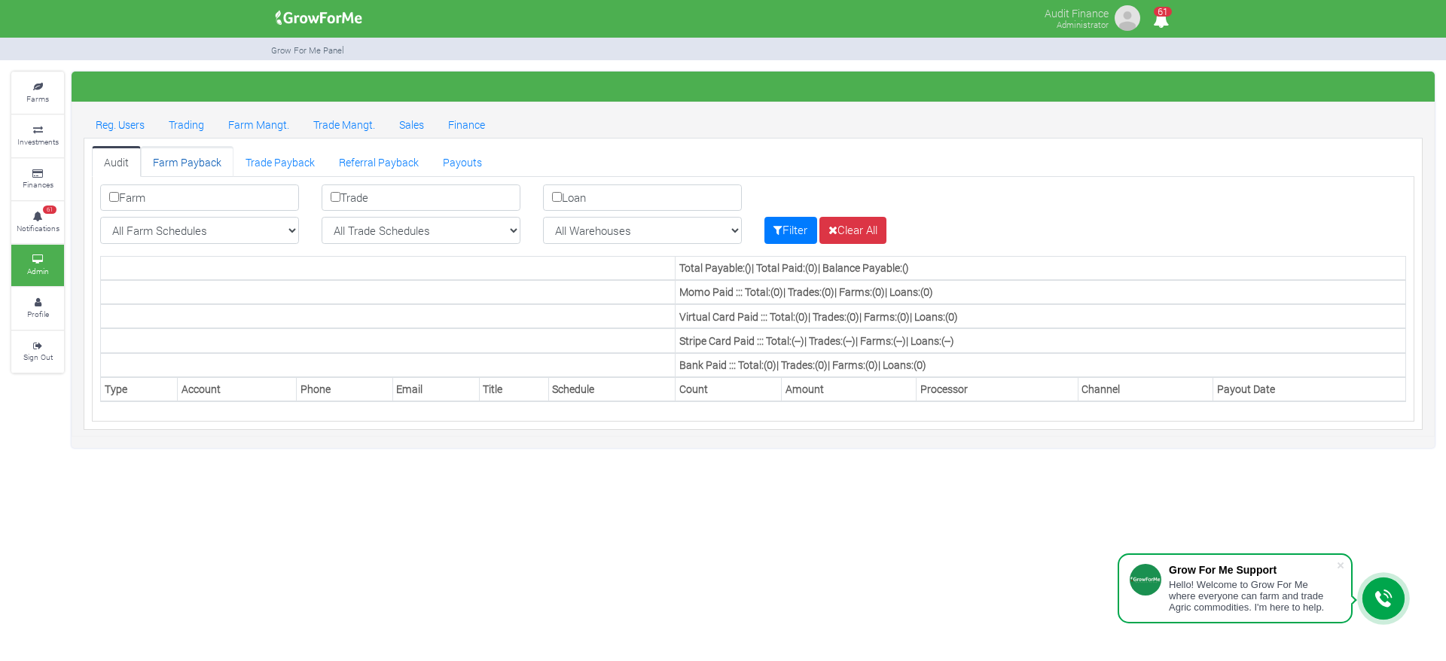
click at [215, 169] on link "Farm Payback" at bounding box center [187, 161] width 93 height 30
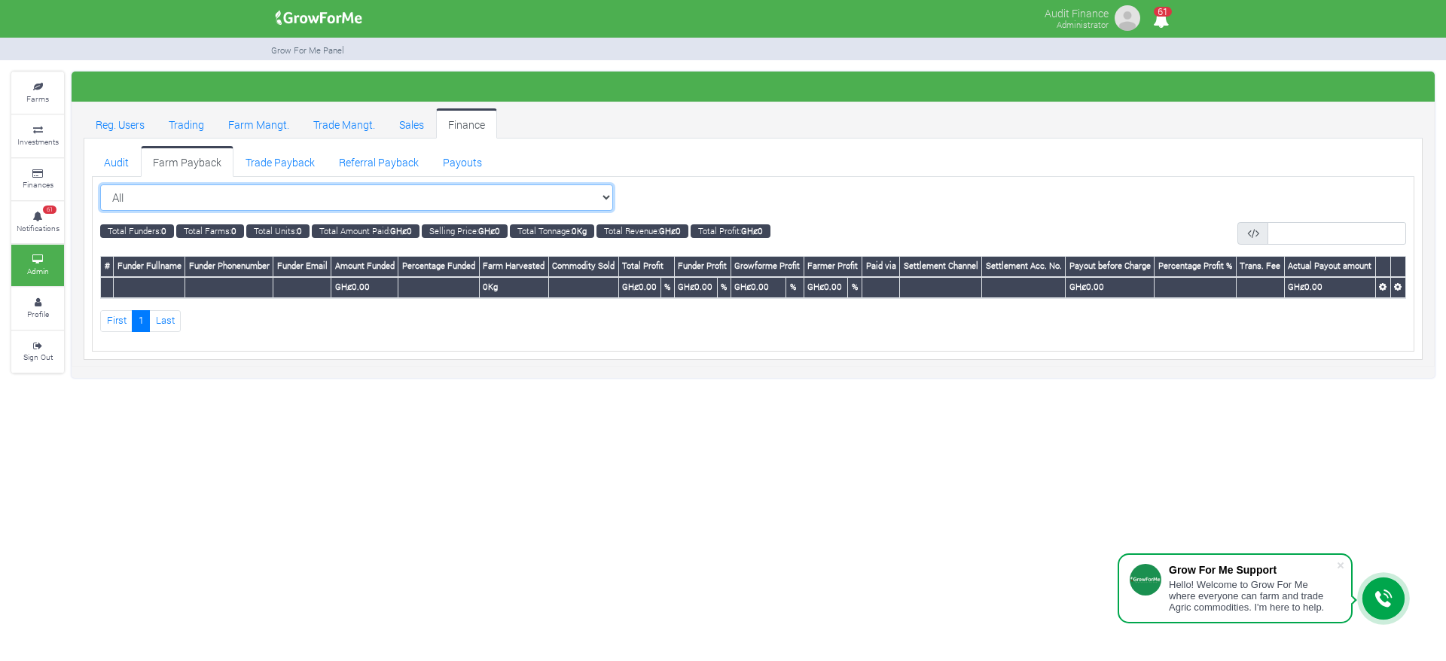
drag, startPoint x: 0, startPoint y: 0, endPoint x: 256, endPoint y: 207, distance: 329.3
click at [256, 207] on select "All All Women in Maize VIII_2025 (Women in Maize VIII_2025)" at bounding box center [356, 197] width 513 height 27
select select "?cropschedule=38"
click at [100, 184] on select "All All Women in Maize VIII_2025 (Women in Maize VIII_2025)" at bounding box center [356, 197] width 513 height 27
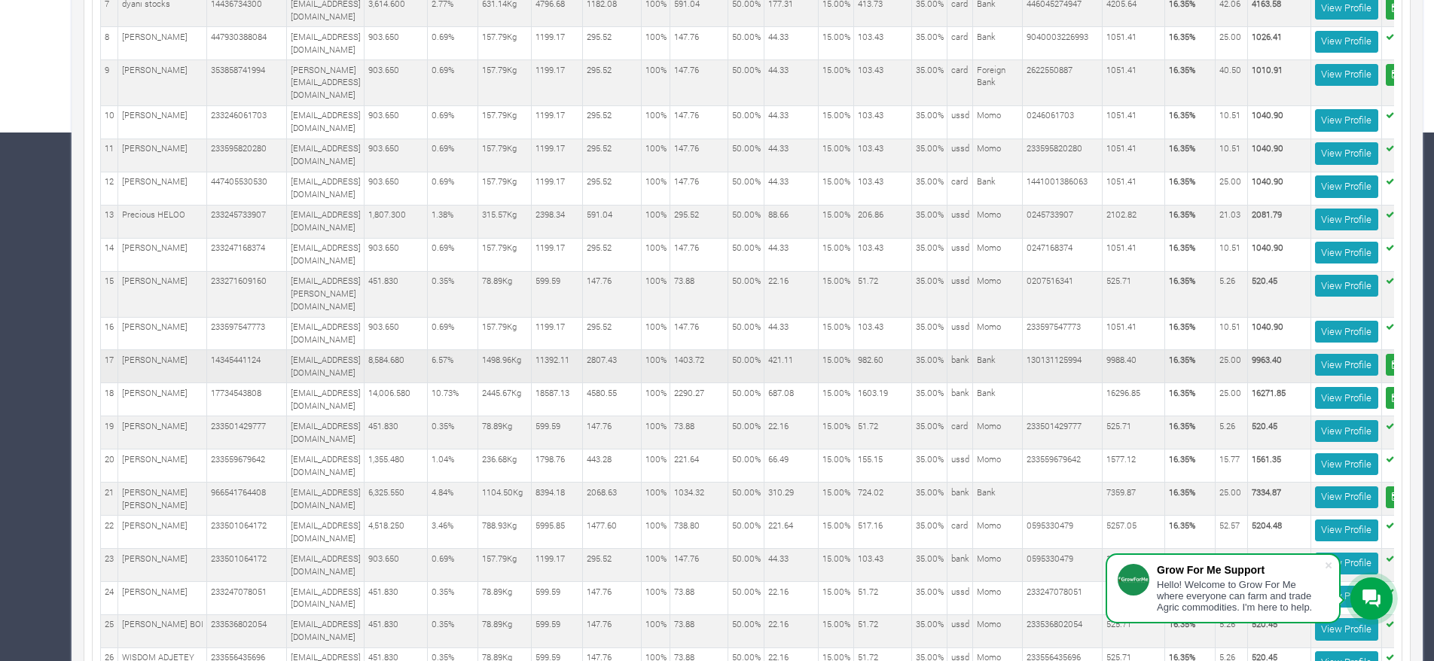
scroll to position [0, 62]
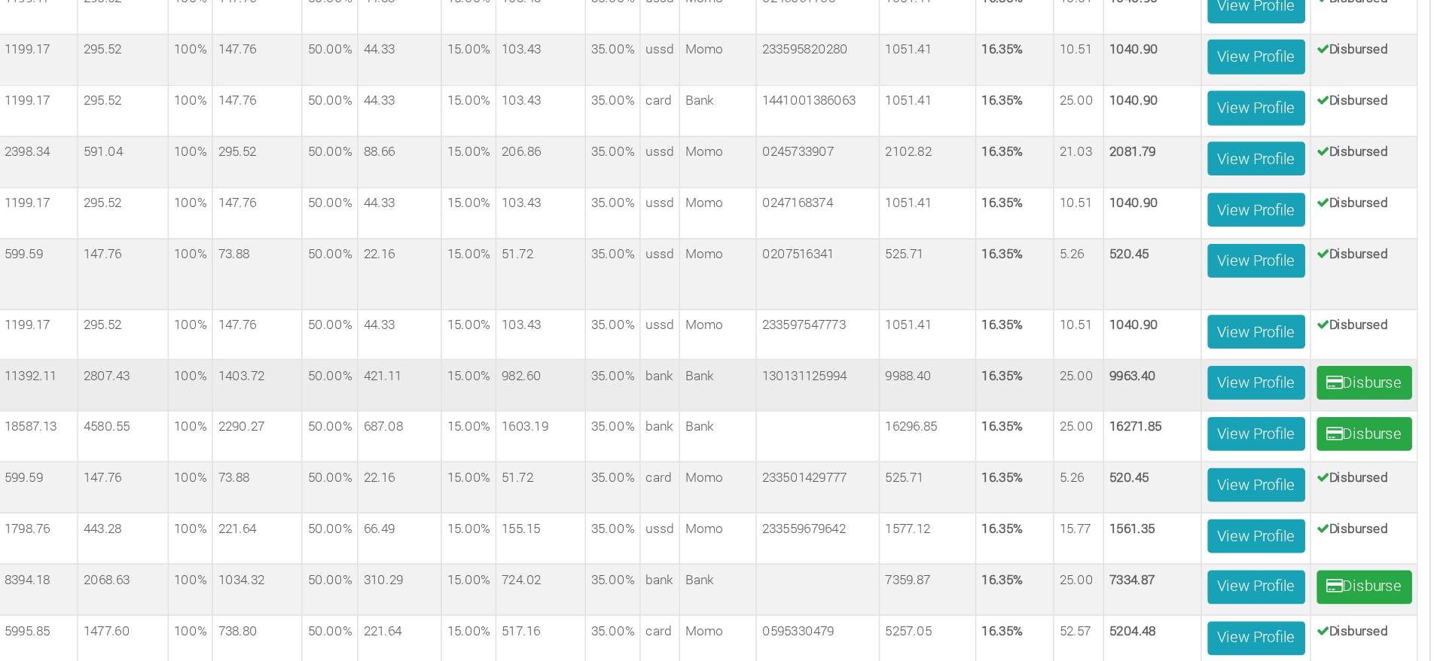
click at [1210, 354] on b "9963.40" at bounding box center [1209, 359] width 30 height 11
copy tbody "9963.40 View Profile Disburse"
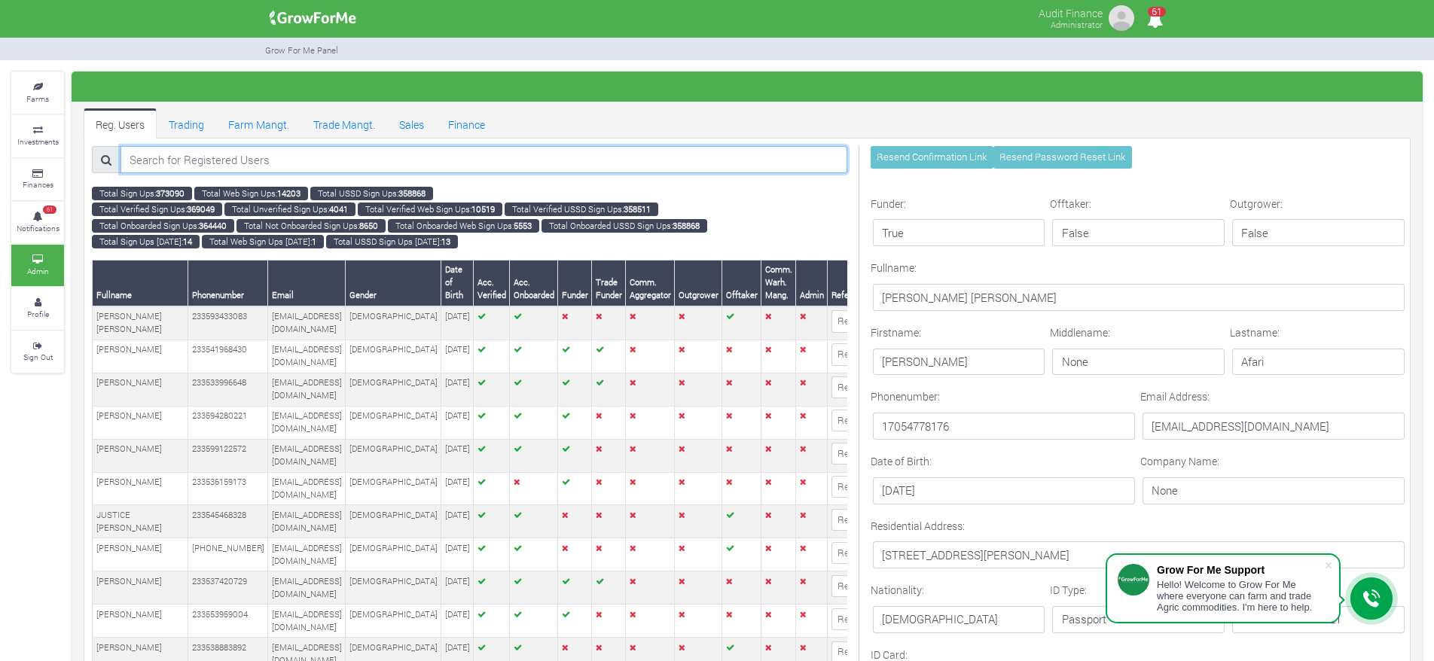
click at [267, 155] on input "search" at bounding box center [483, 159] width 727 height 27
paste input "233546493256"
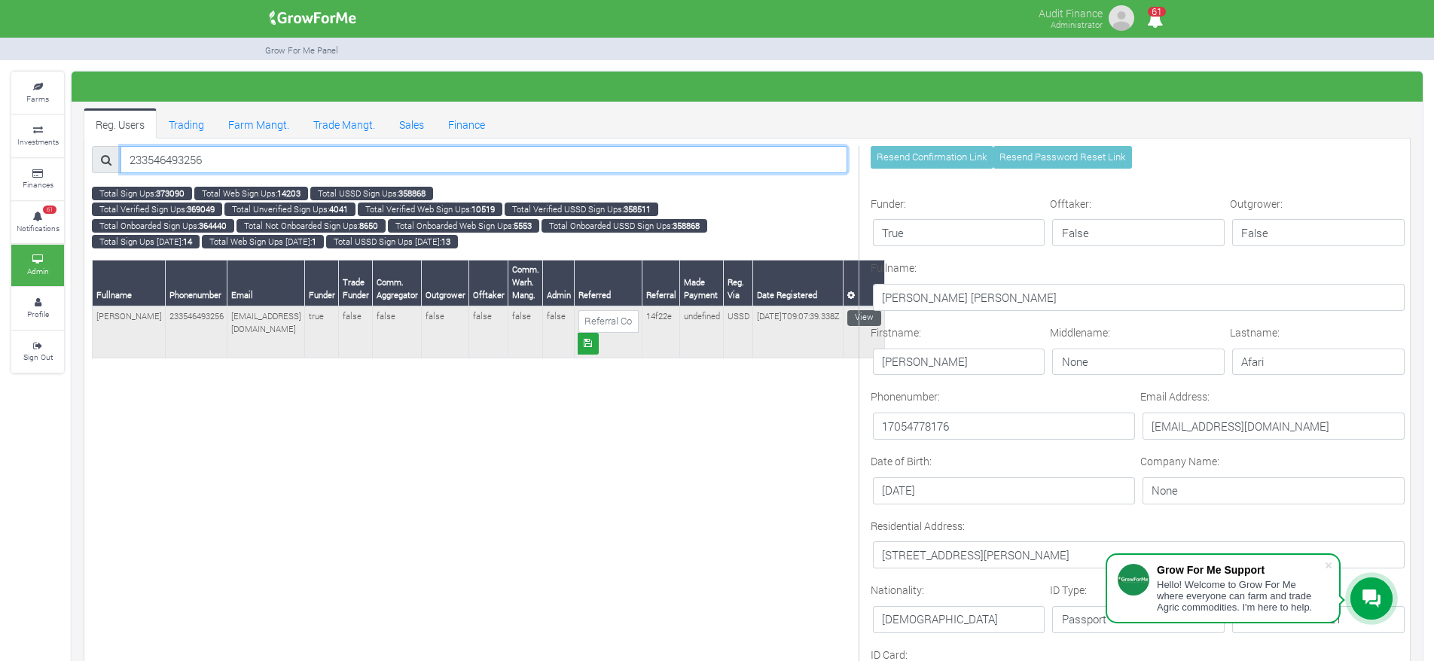
type input "233546493256"
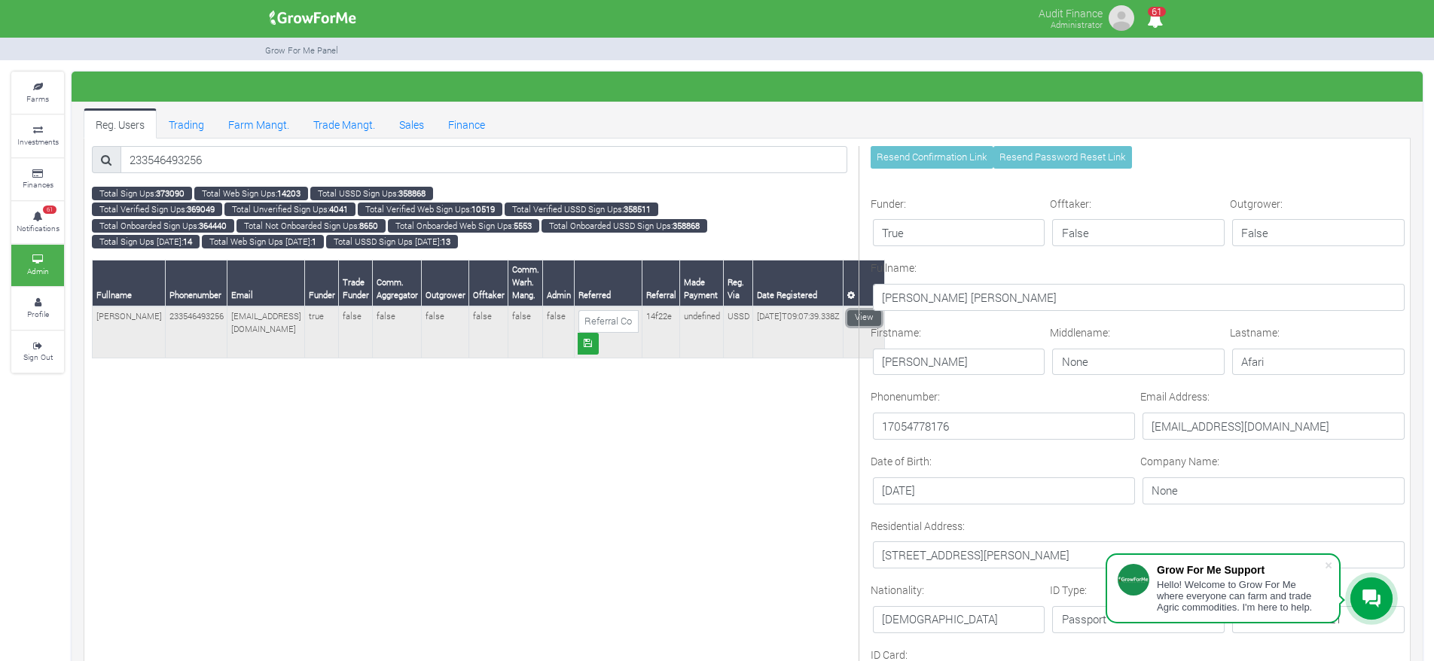
click at [855, 317] on link "View" at bounding box center [864, 318] width 34 height 16
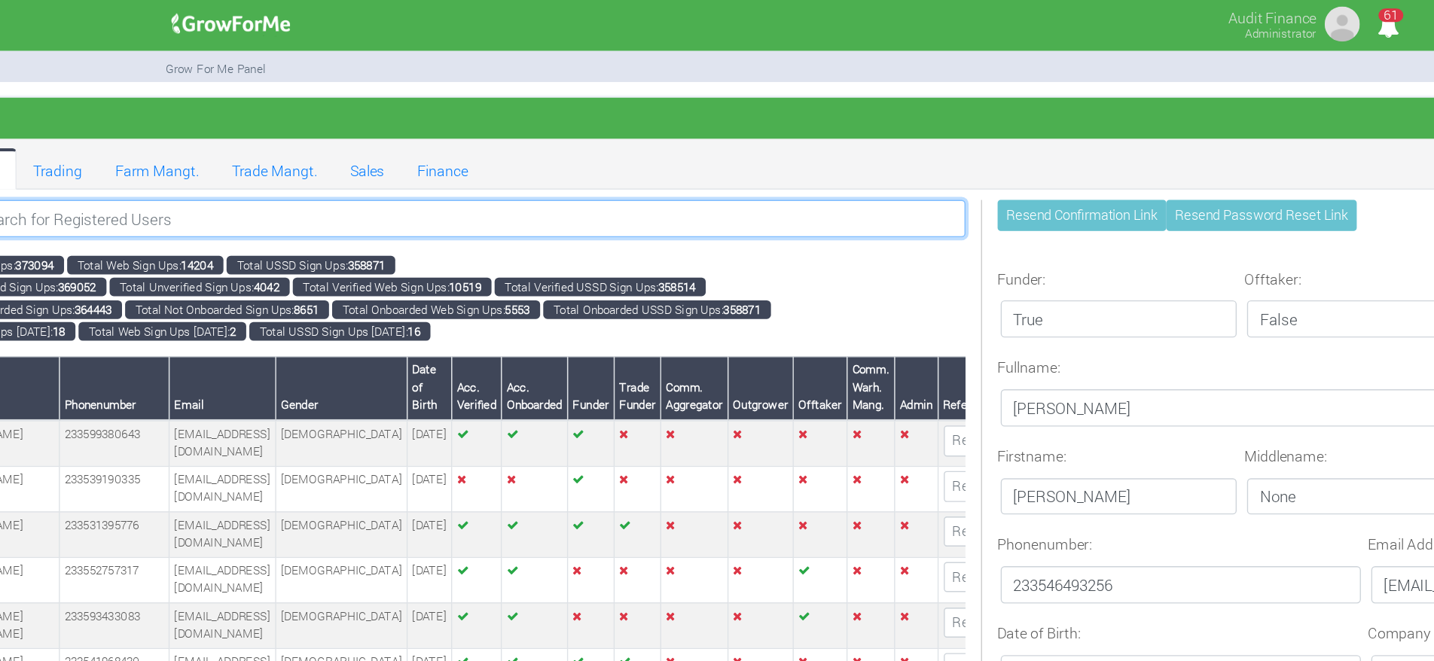
click at [381, 157] on input "search" at bounding box center [483, 159] width 727 height 27
paste input "Daniel Hogan"
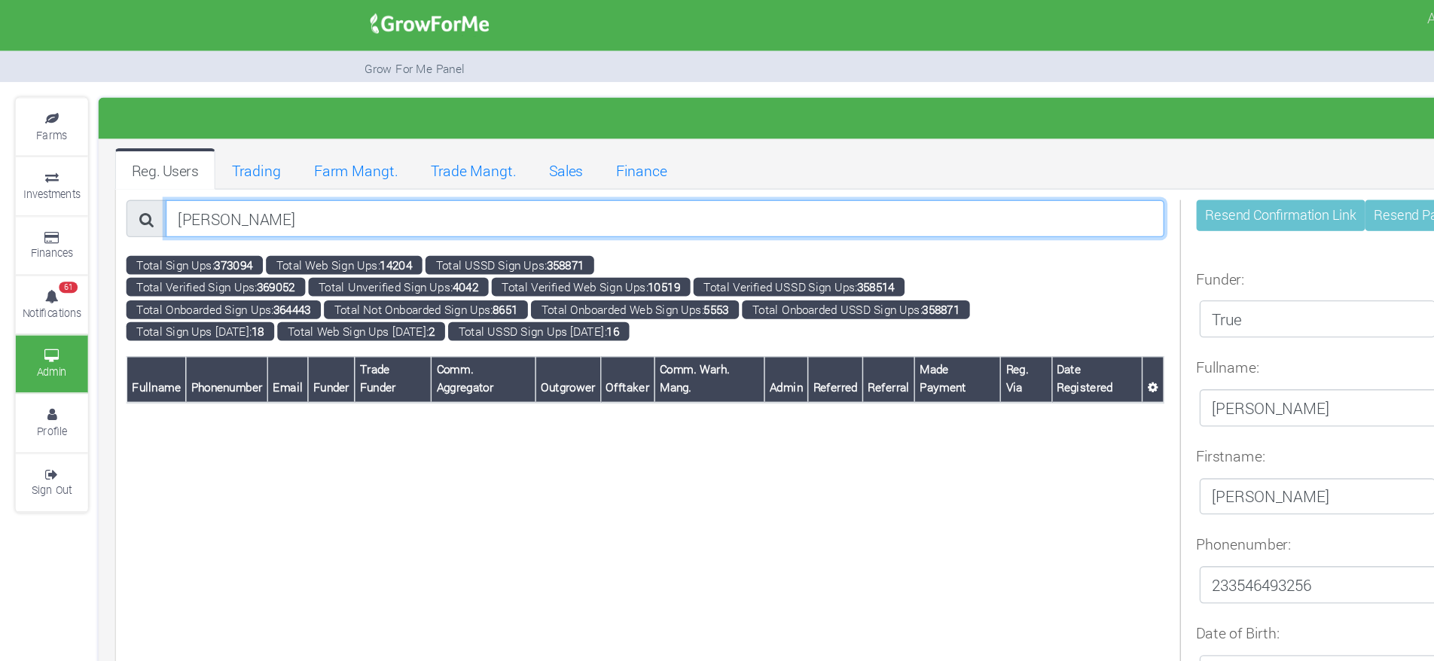
click at [179, 161] on input "Daniel Hogan" at bounding box center [483, 159] width 727 height 27
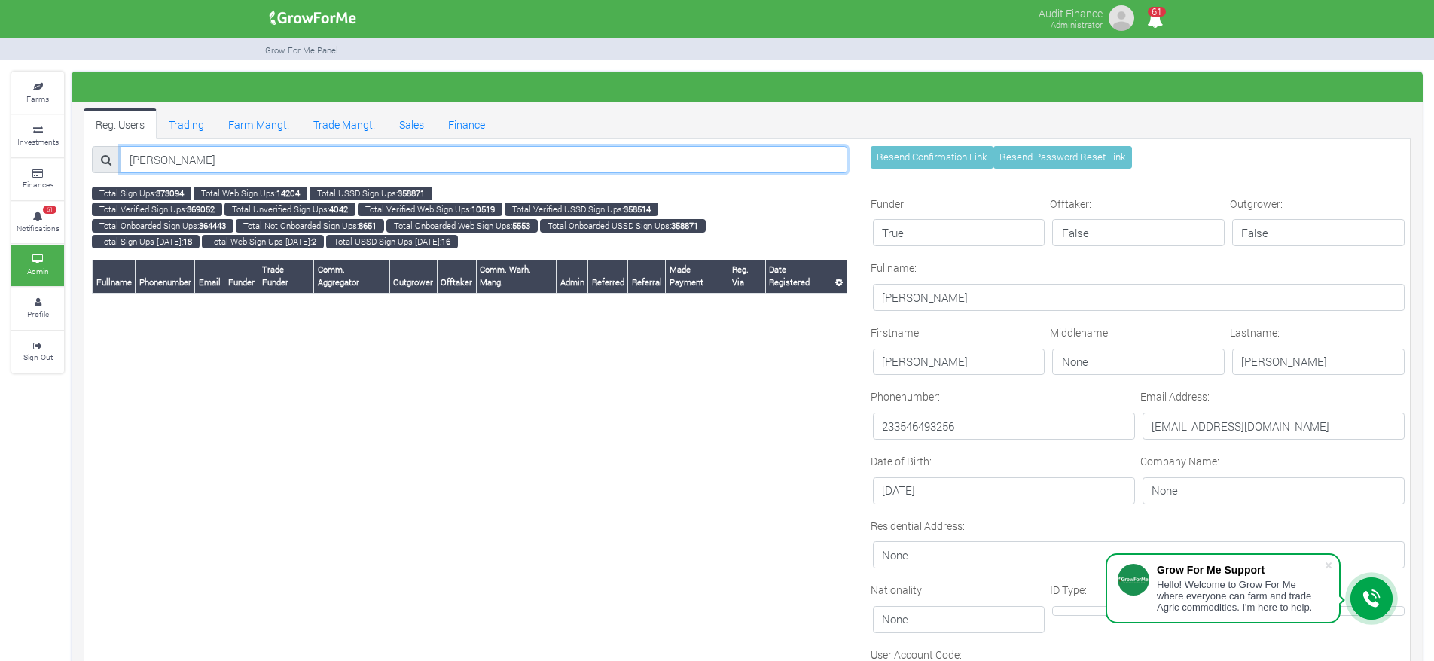
click at [273, 154] on input "Daniel Hagan" at bounding box center [483, 159] width 727 height 27
paste input "Pearline Ho"
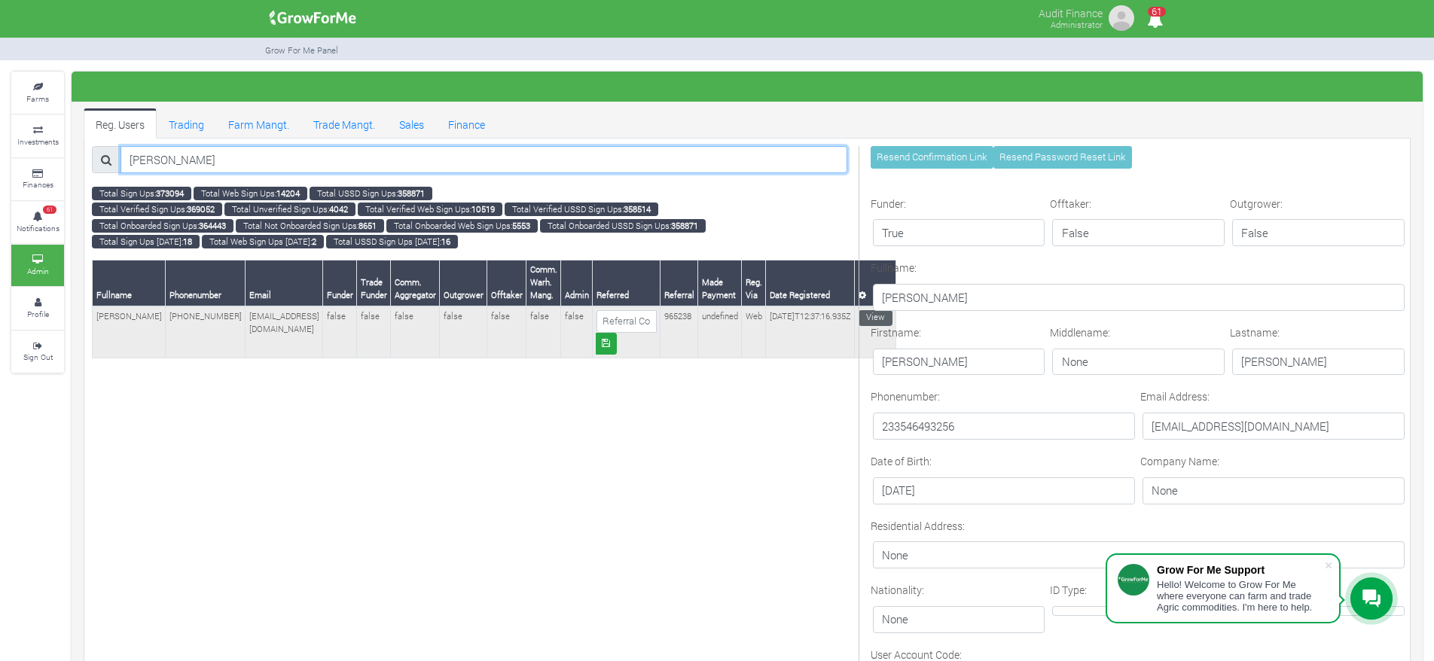
type input "Pearline Hogan"
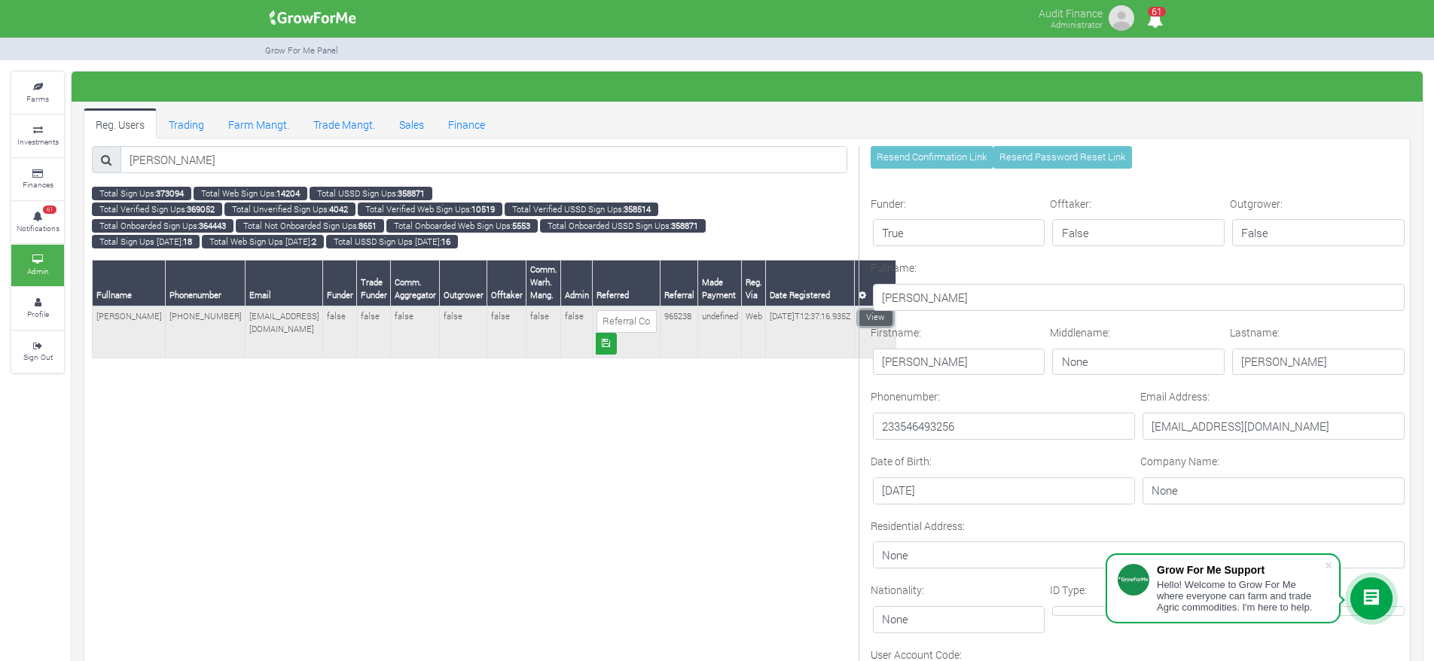
click at [858, 319] on link "View" at bounding box center [875, 318] width 34 height 16
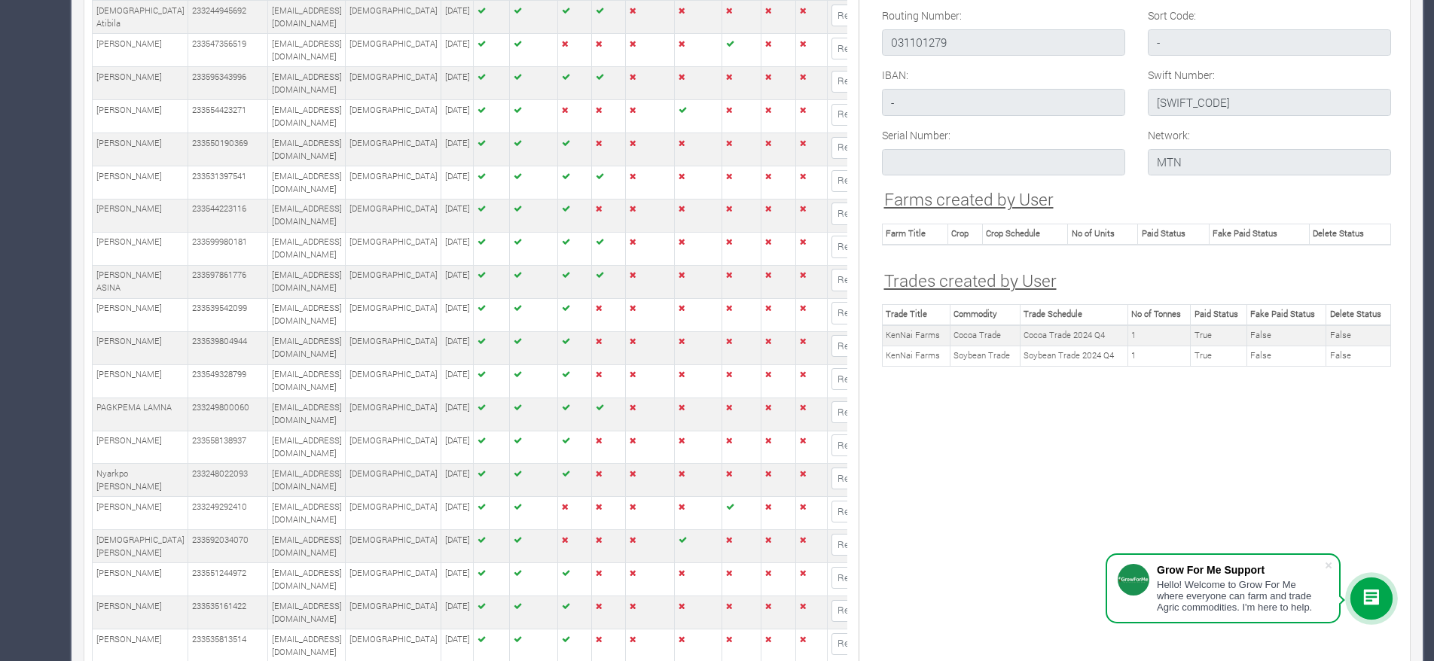
scroll to position [2160, 0]
click at [1051, 333] on td "Cocoa Trade 2024 Q4" at bounding box center [1074, 335] width 108 height 20
copy tr "Cocoa Trade 2024 Q4"
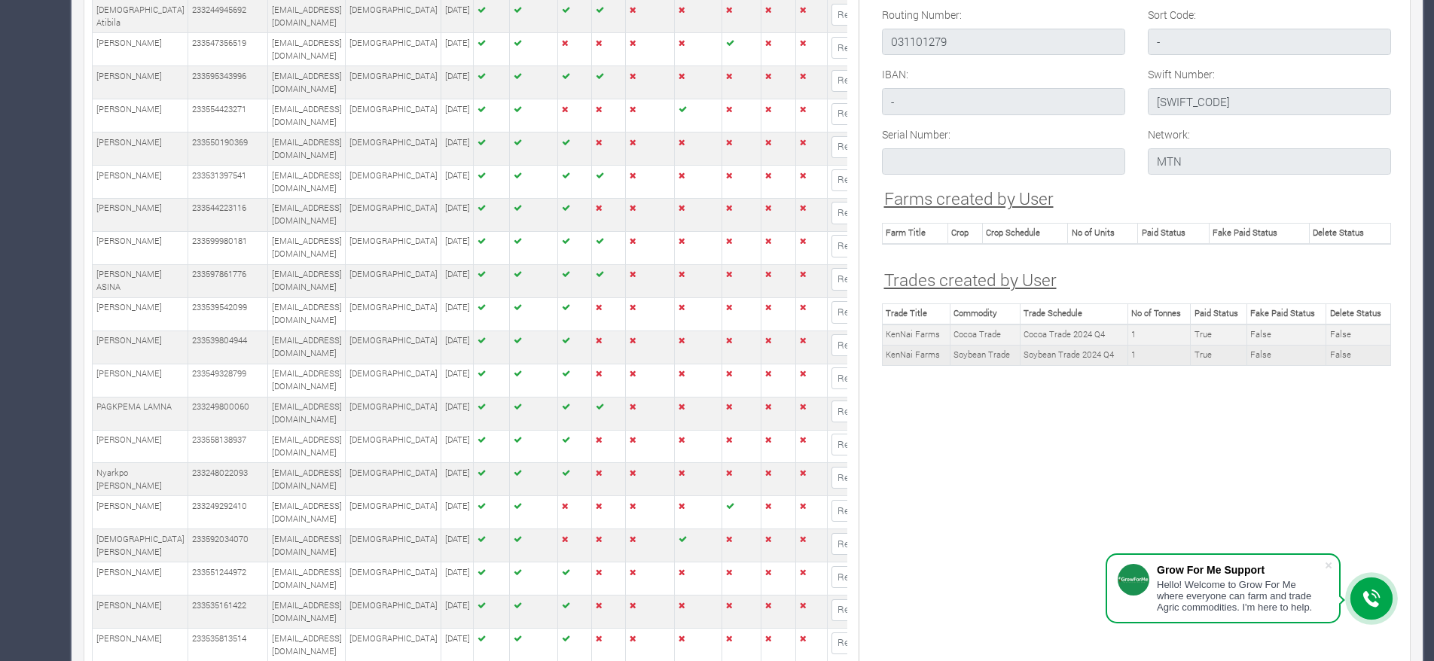
click at [1064, 352] on td "Soybean Trade 2024 Q4" at bounding box center [1074, 355] width 108 height 20
copy tr "Soybean Trade 2024 Q4"
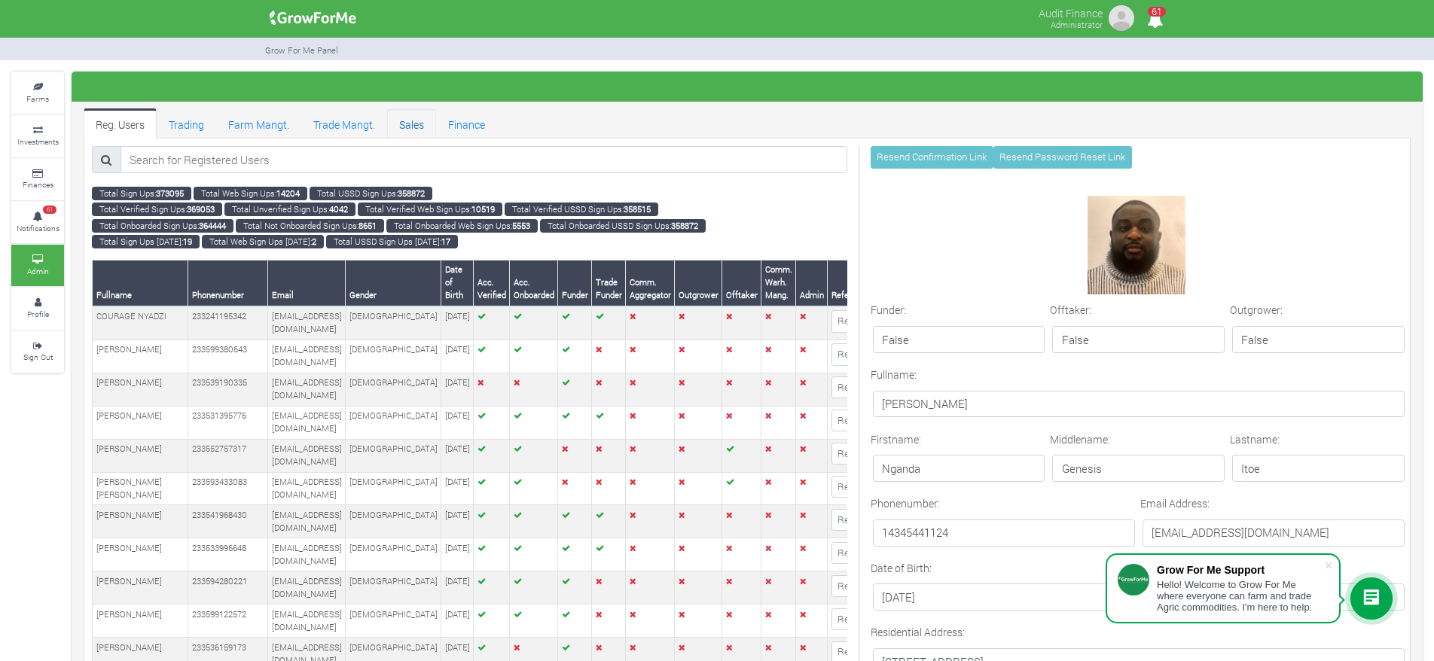
click at [411, 128] on link "Sales" at bounding box center [411, 123] width 49 height 30
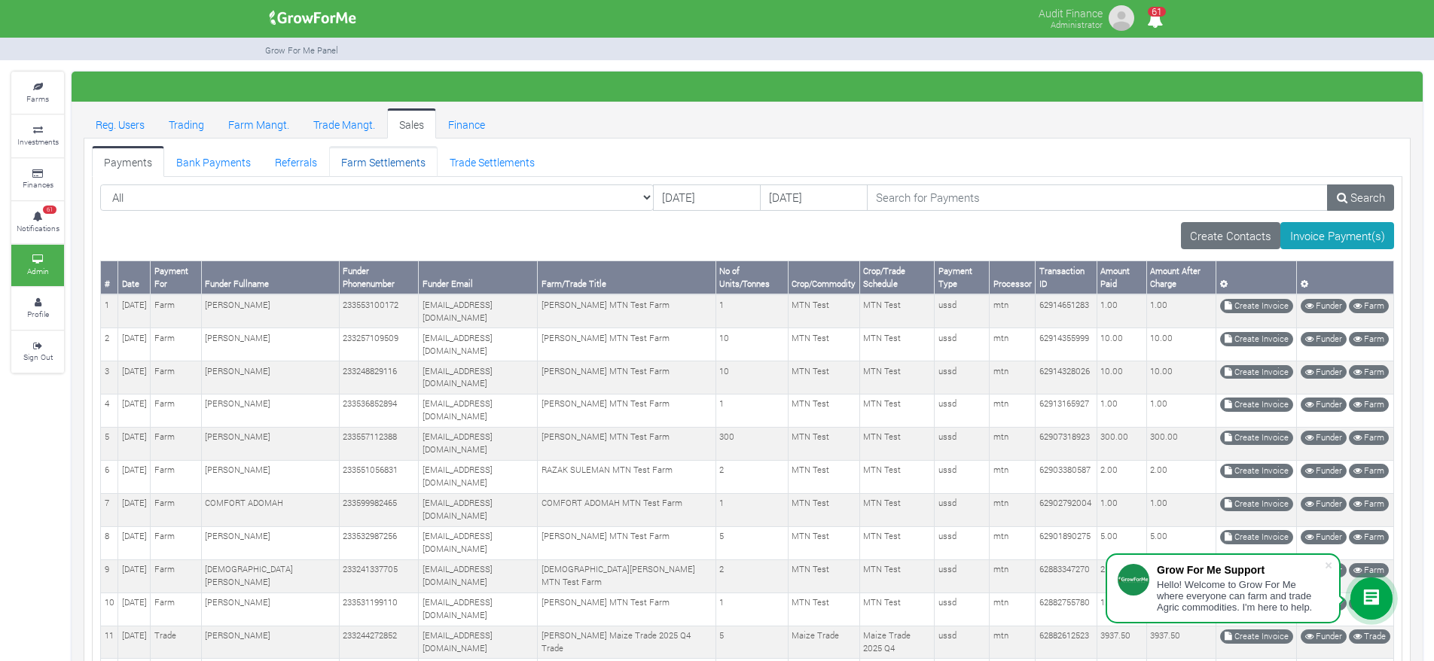
click at [378, 169] on link "Farm Settlements" at bounding box center [383, 161] width 108 height 30
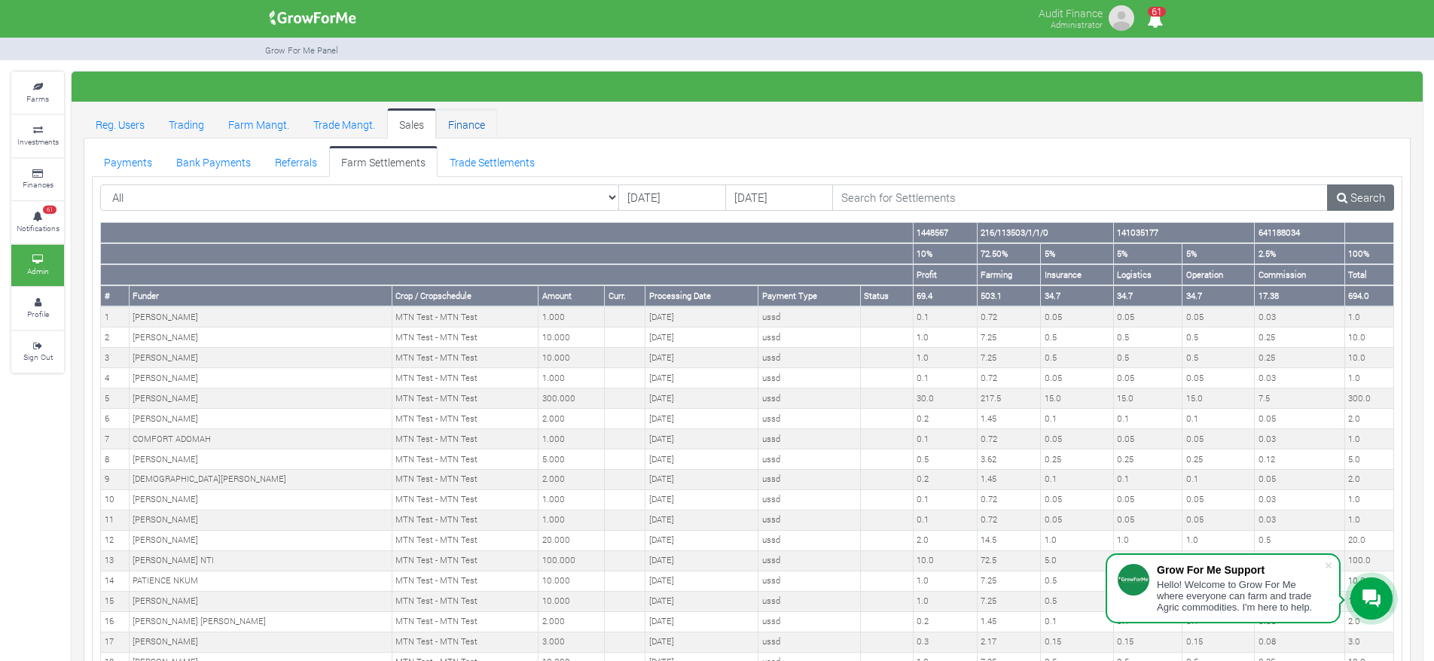
click at [453, 128] on link "Finance" at bounding box center [466, 123] width 61 height 30
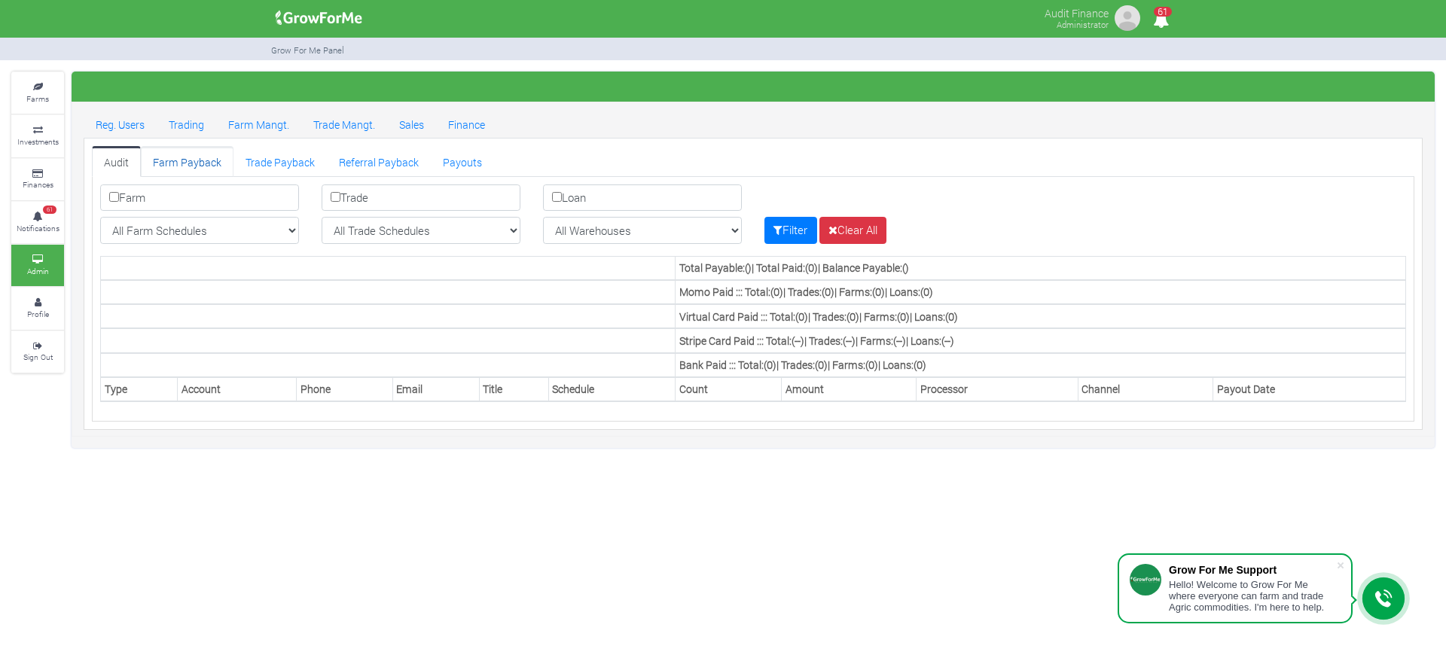
click at [195, 161] on link "Farm Payback" at bounding box center [187, 161] width 93 height 30
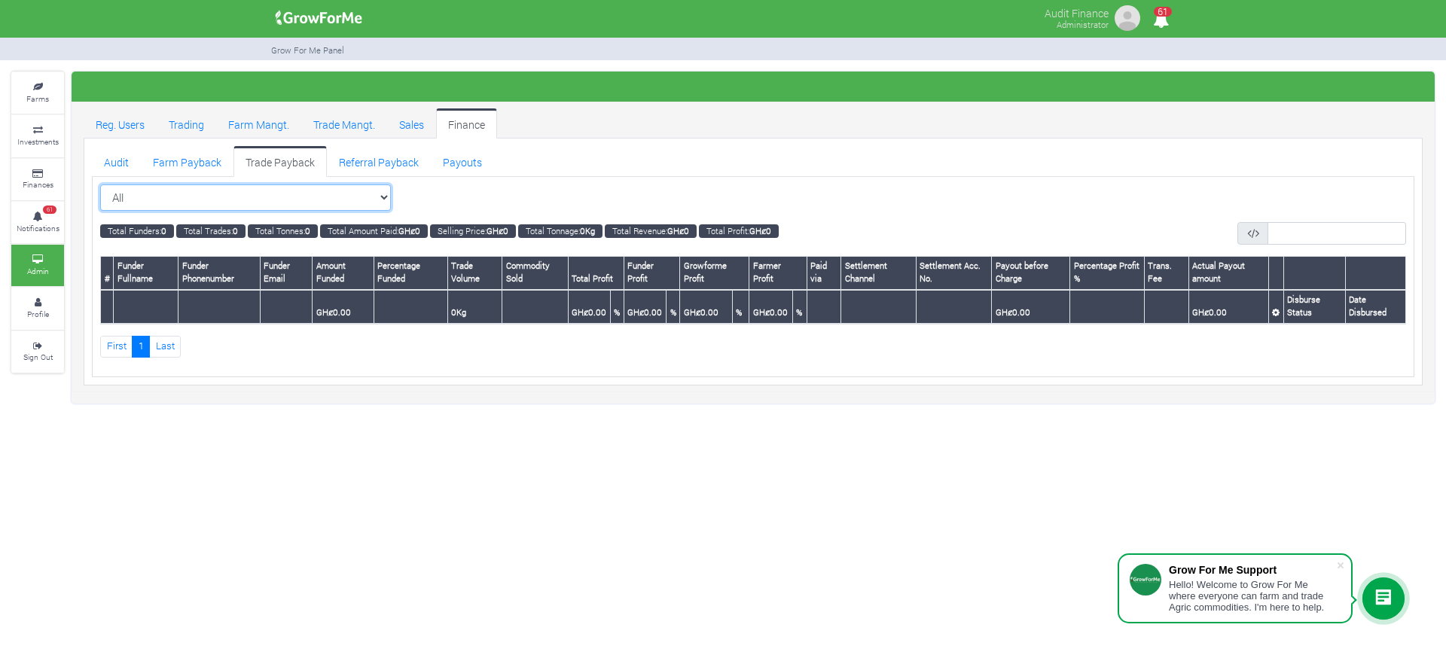
click at [319, 203] on select "All All Maize Trading (Maize Trade)" at bounding box center [245, 197] width 291 height 27
select select "?tradeschedule=23"
click at [100, 184] on select "All All Maize Trading (Maize Trade)" at bounding box center [245, 197] width 291 height 27
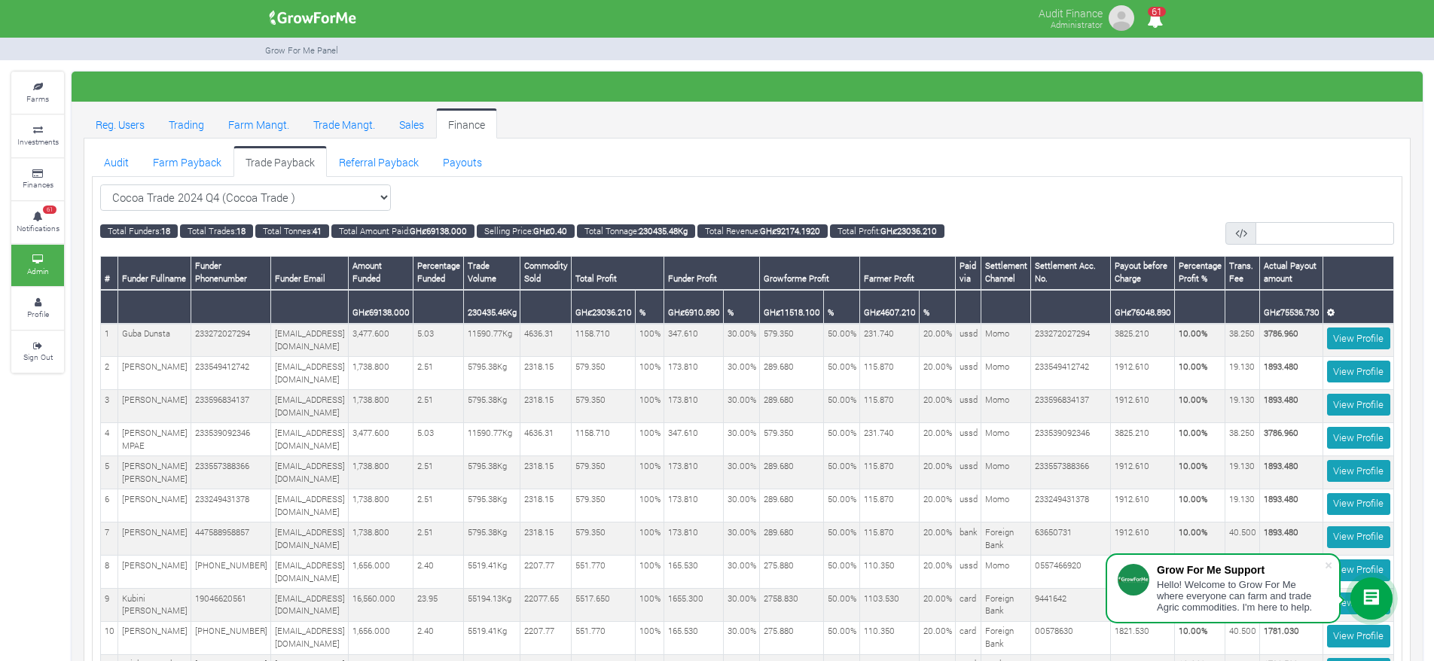
click at [596, 153] on ul "Audit Farm Payback Trade Payback Referral Payback Payouts" at bounding box center [747, 161] width 1310 height 30
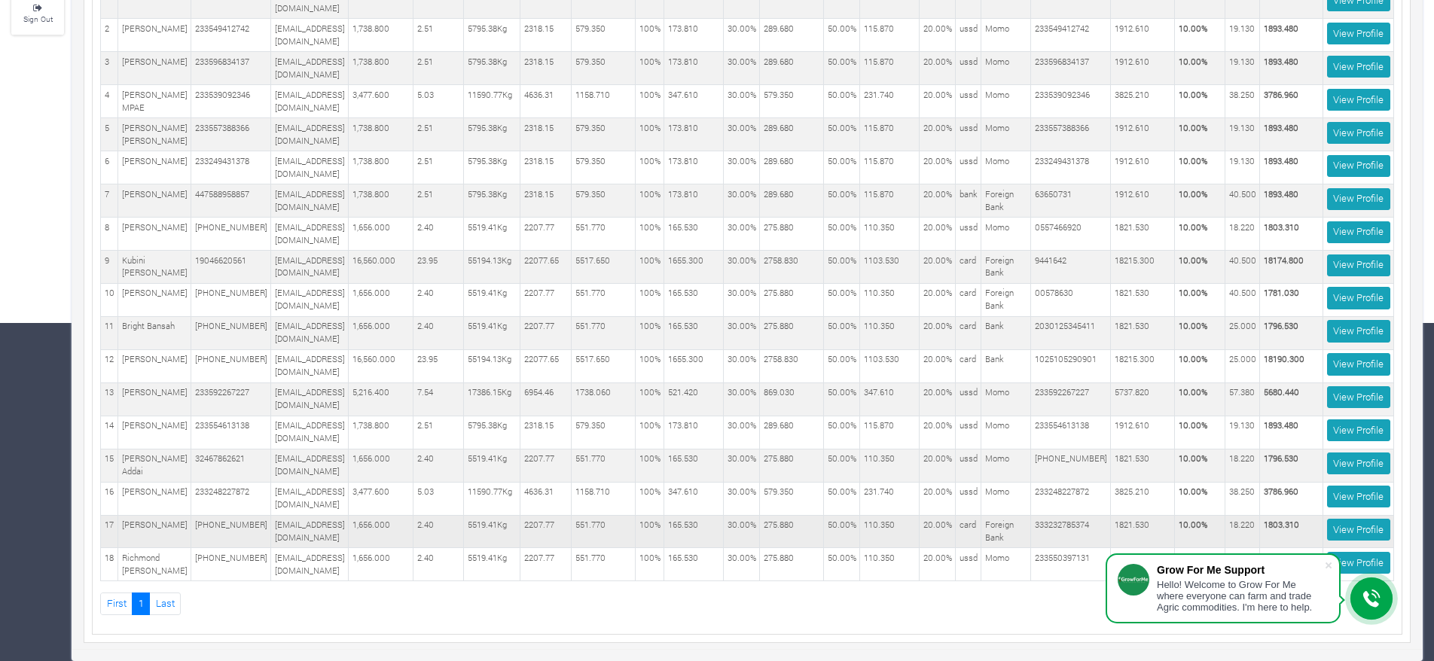
scroll to position [0, 152]
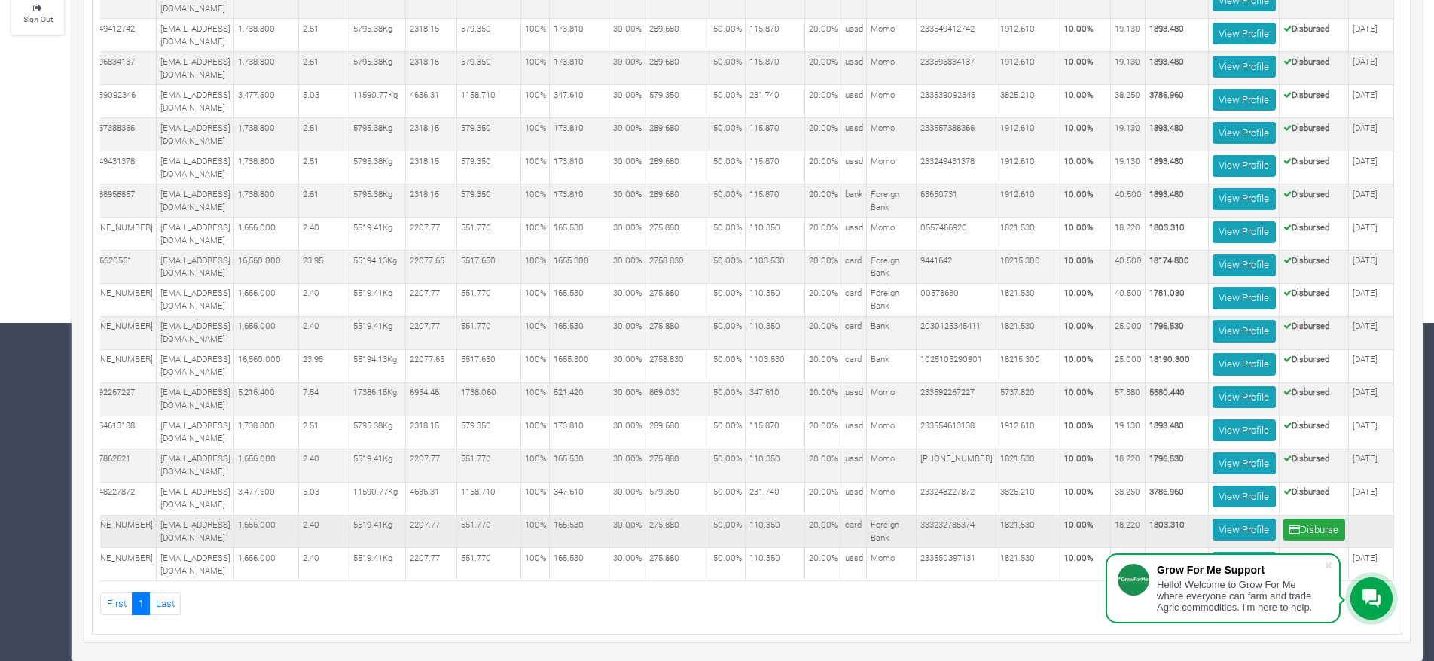
click at [1157, 519] on b "1803.310" at bounding box center [1166, 524] width 35 height 11
copy b "1803.310"
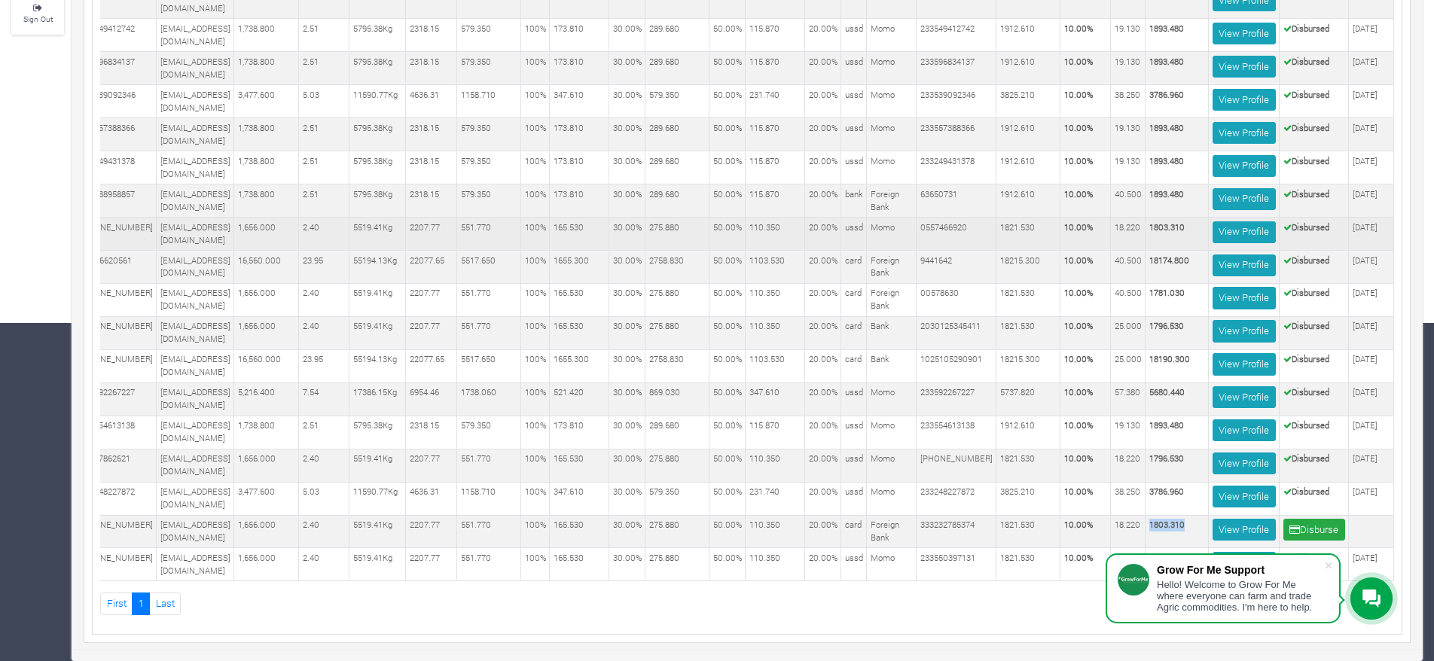
scroll to position [0, 0]
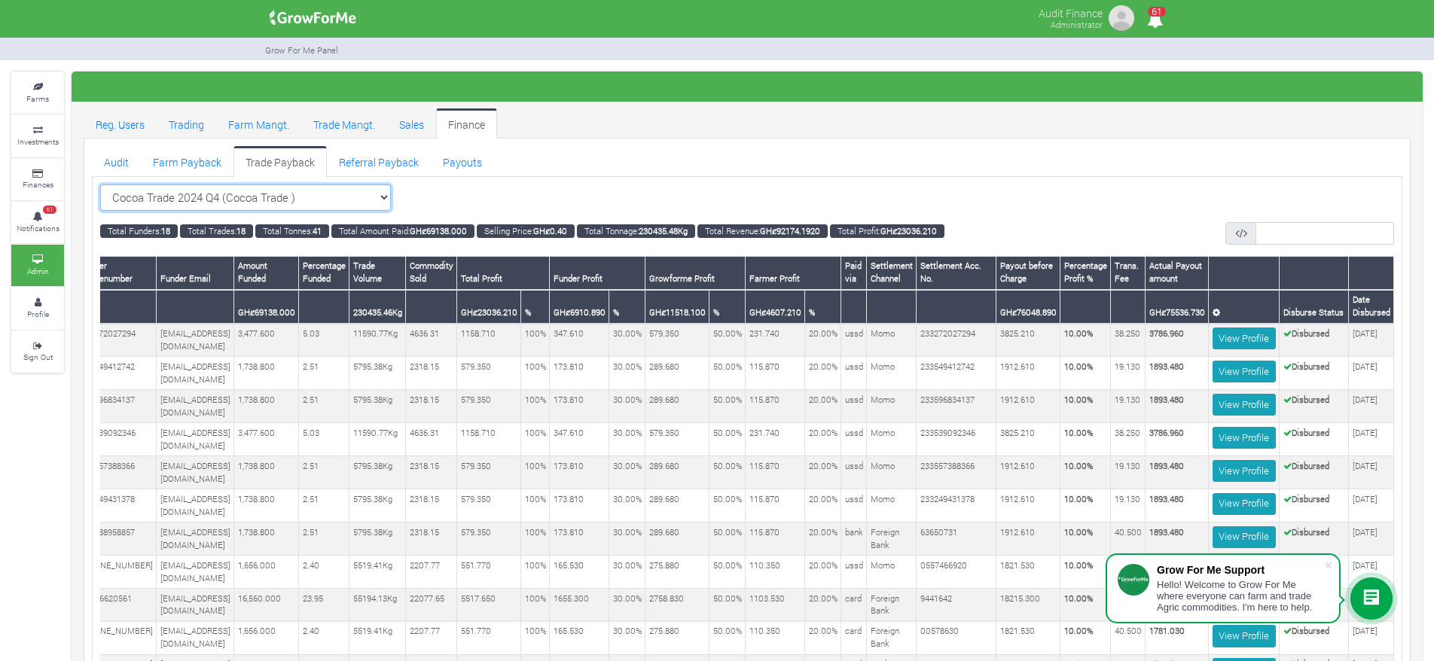
click at [285, 206] on select "Cocoa Trade 2024 Q4 (Cocoa Trade ) All Maize Trading (Maize Trade)" at bounding box center [245, 197] width 291 height 27
select select "?tradeschedule=21"
click at [100, 184] on select "Cocoa Trade 2024 Q4 (Cocoa Trade ) All Maize Trading (Maize Trade)" at bounding box center [245, 197] width 291 height 27
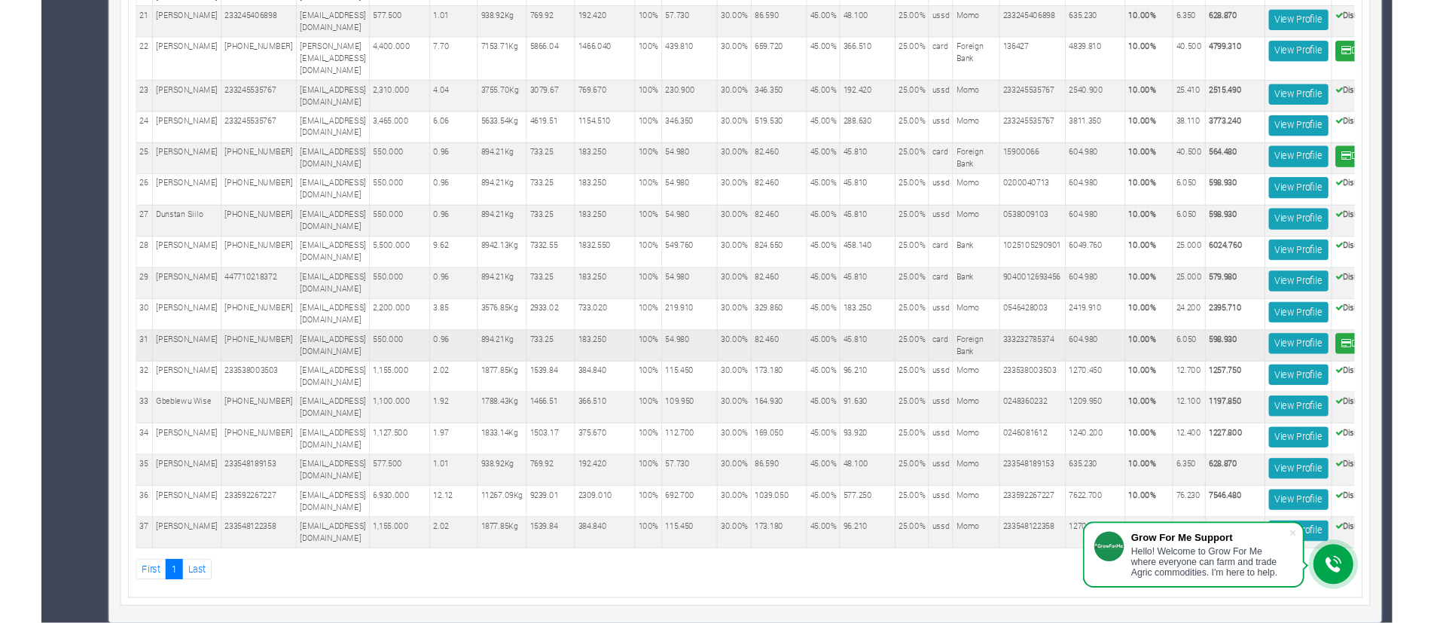
scroll to position [0, 156]
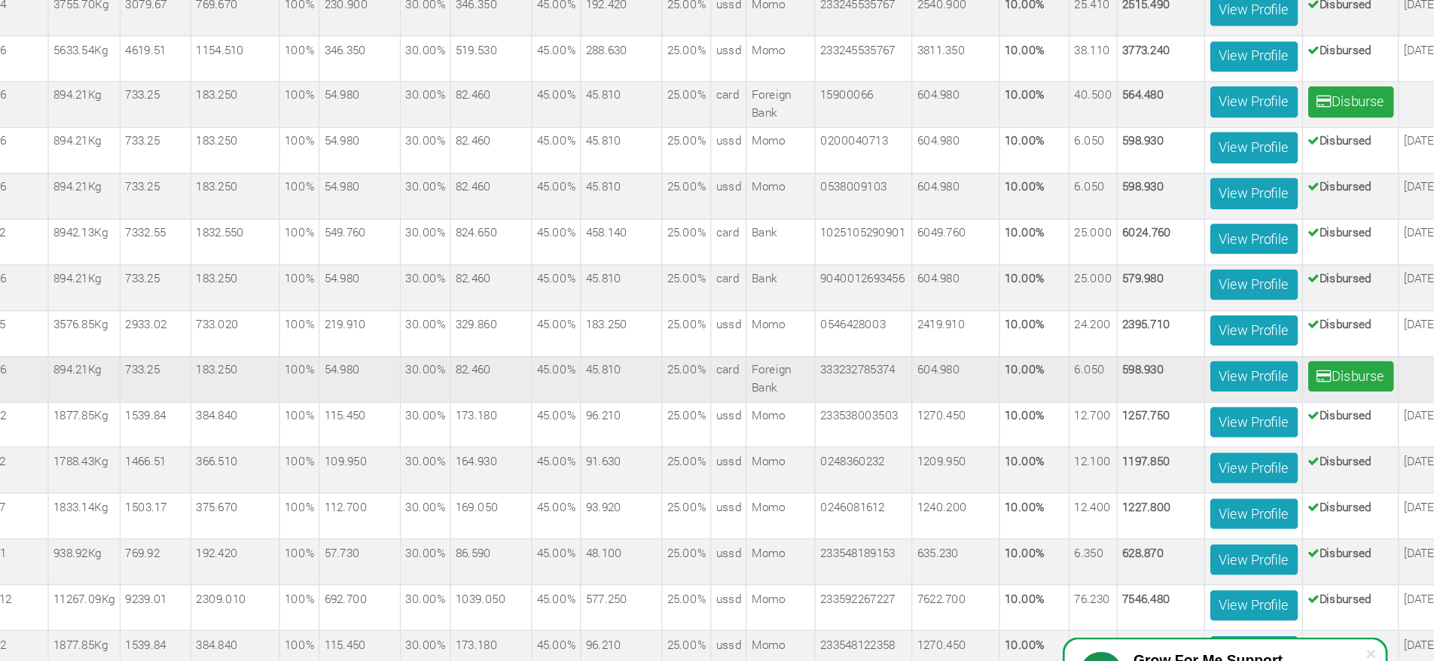
click at [1158, 354] on b "598.930" at bounding box center [1164, 359] width 30 height 11
copy b "598.930"
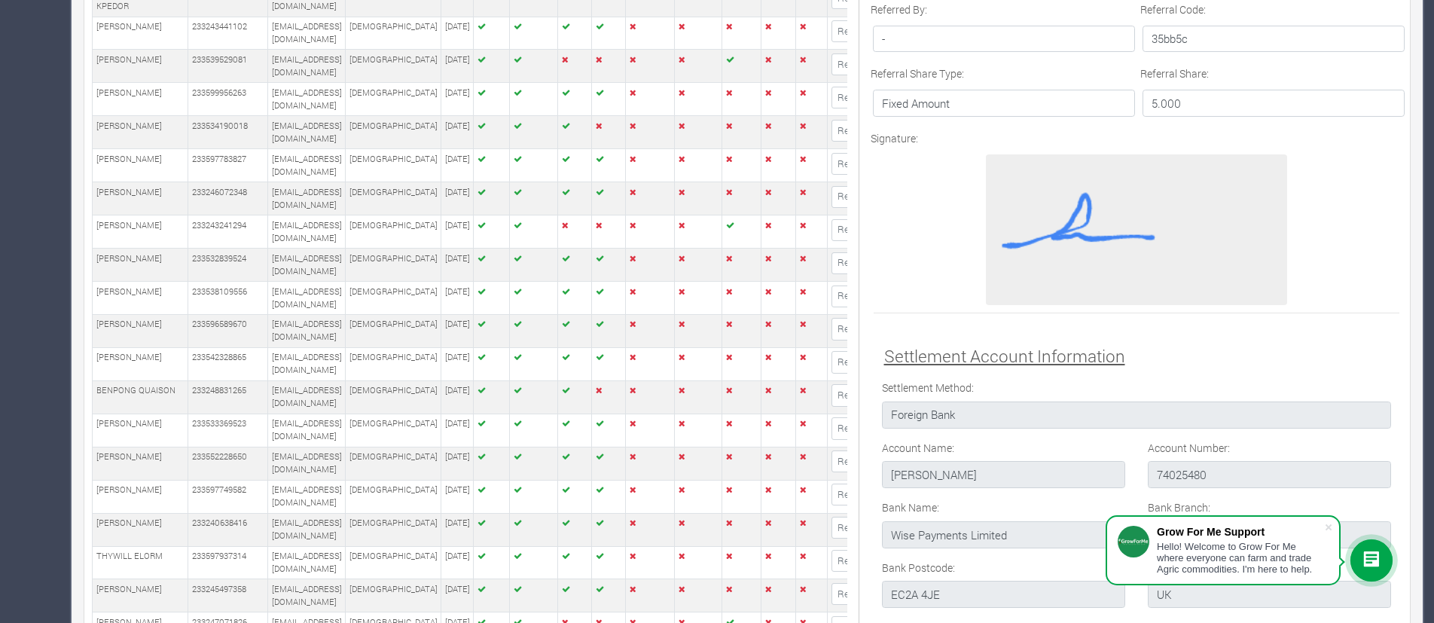
scroll to position [971, 0]
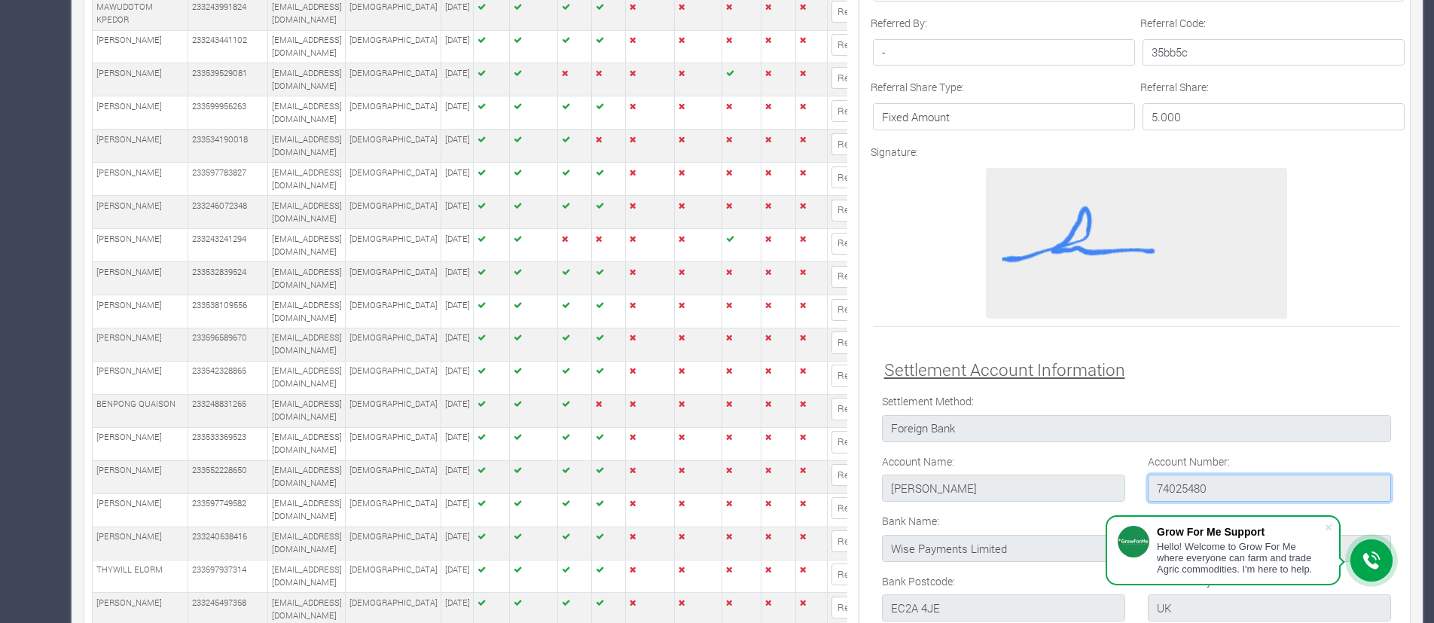
click at [1190, 474] on input "74025480" at bounding box center [1269, 487] width 243 height 27
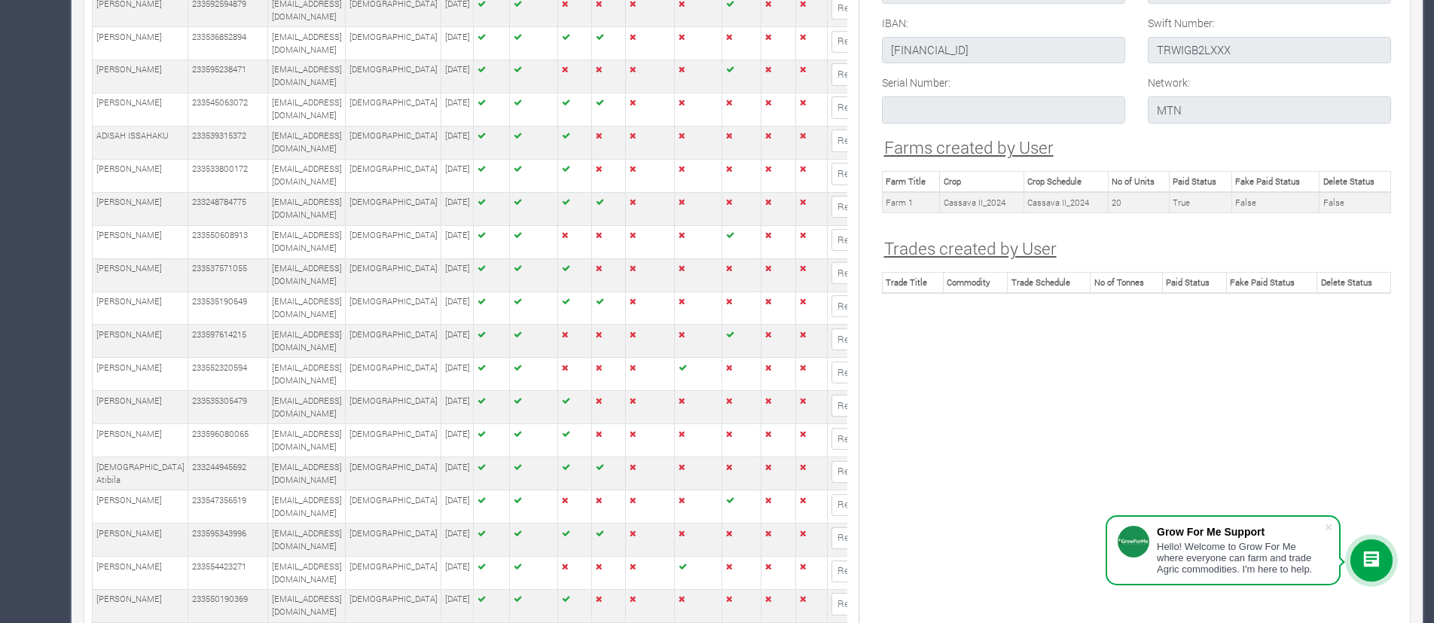
scroll to position [1762, 0]
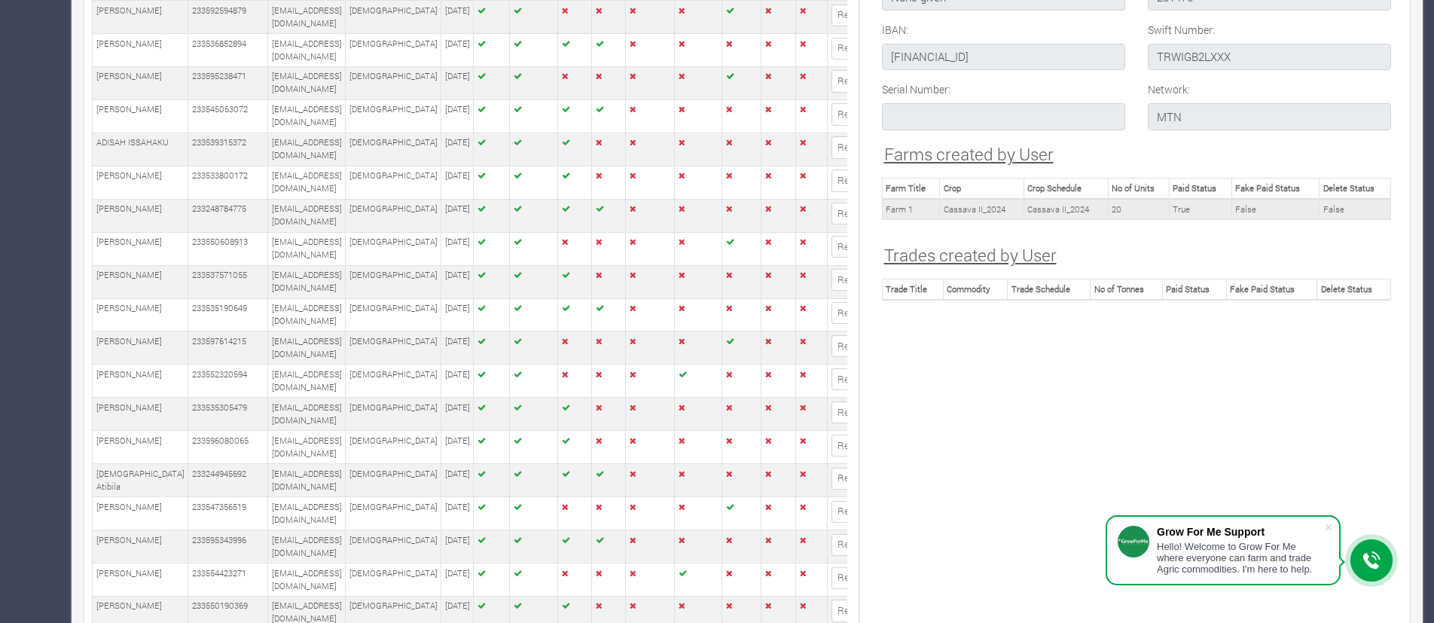
click at [1083, 199] on td "Cassava II_2024" at bounding box center [1065, 209] width 84 height 20
copy tr "Cassava II_2024"
